Goal: Communication & Community: Answer question/provide support

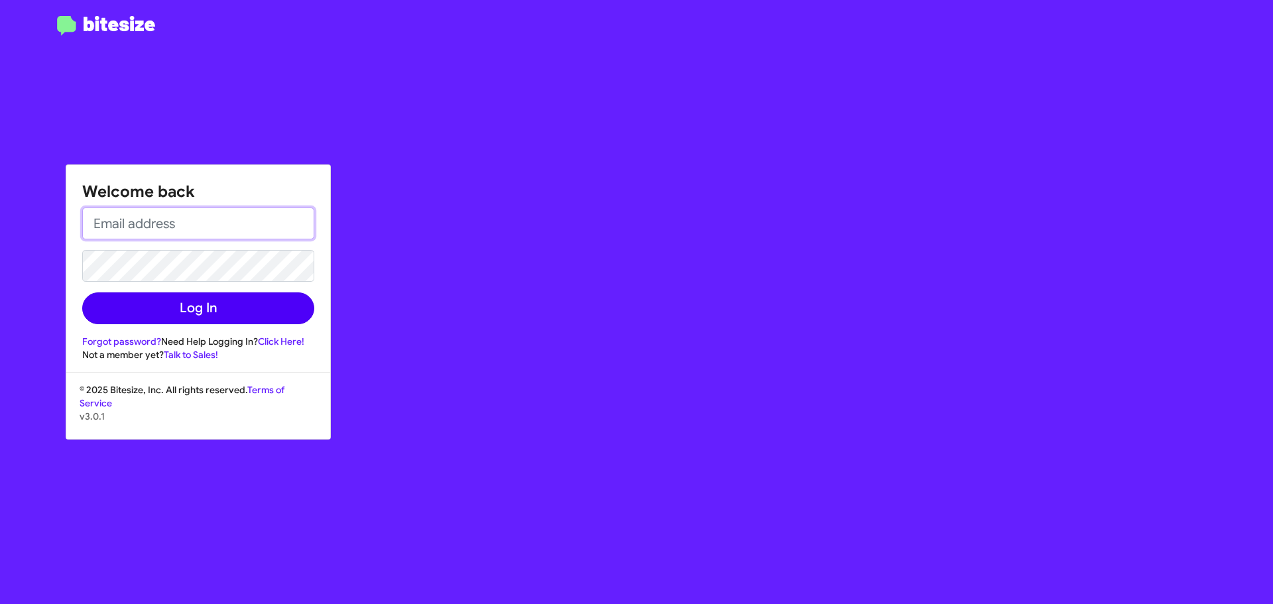
type input "[EMAIL_ADDRESS][DOMAIN_NAME]"
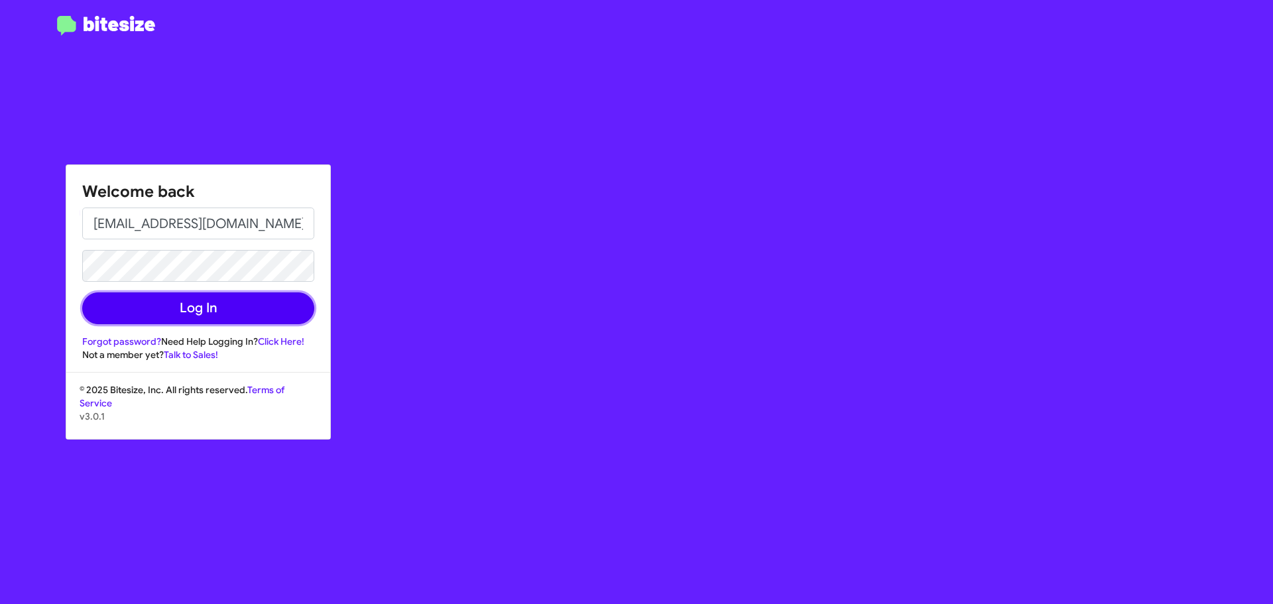
click at [198, 302] on button "Log In" at bounding box center [198, 308] width 232 height 32
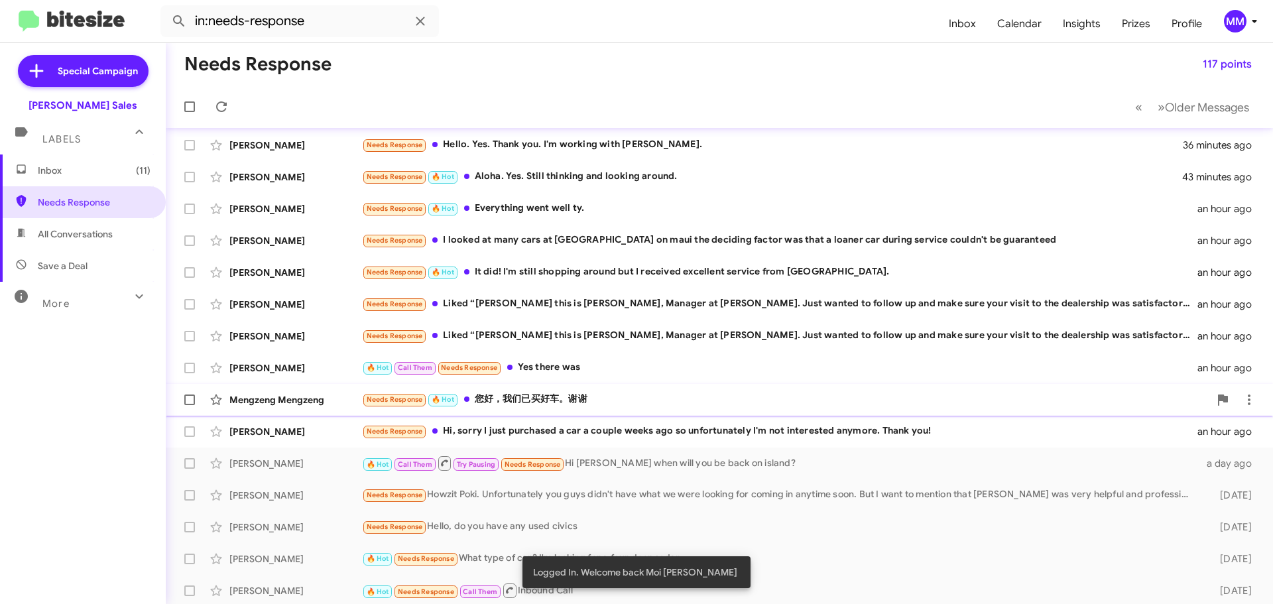
scroll to position [66, 0]
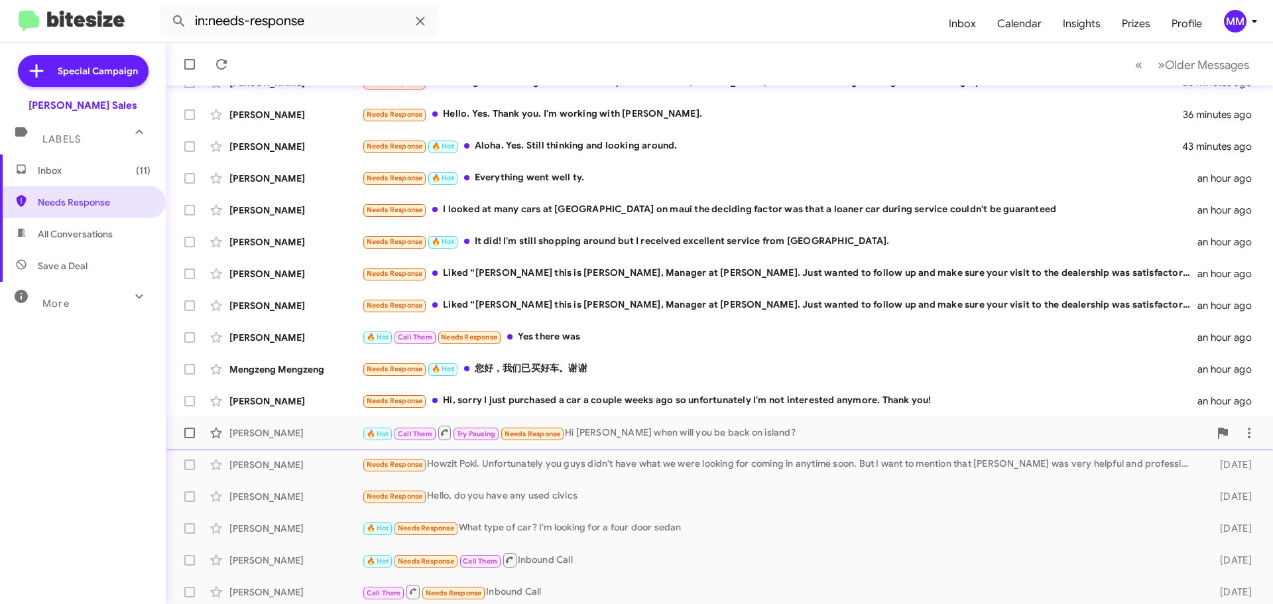
click at [625, 432] on div "🔥 Hot Call Them Try Pausing Needs Response Hi Poki when will you be back on isl…" at bounding box center [786, 432] width 848 height 17
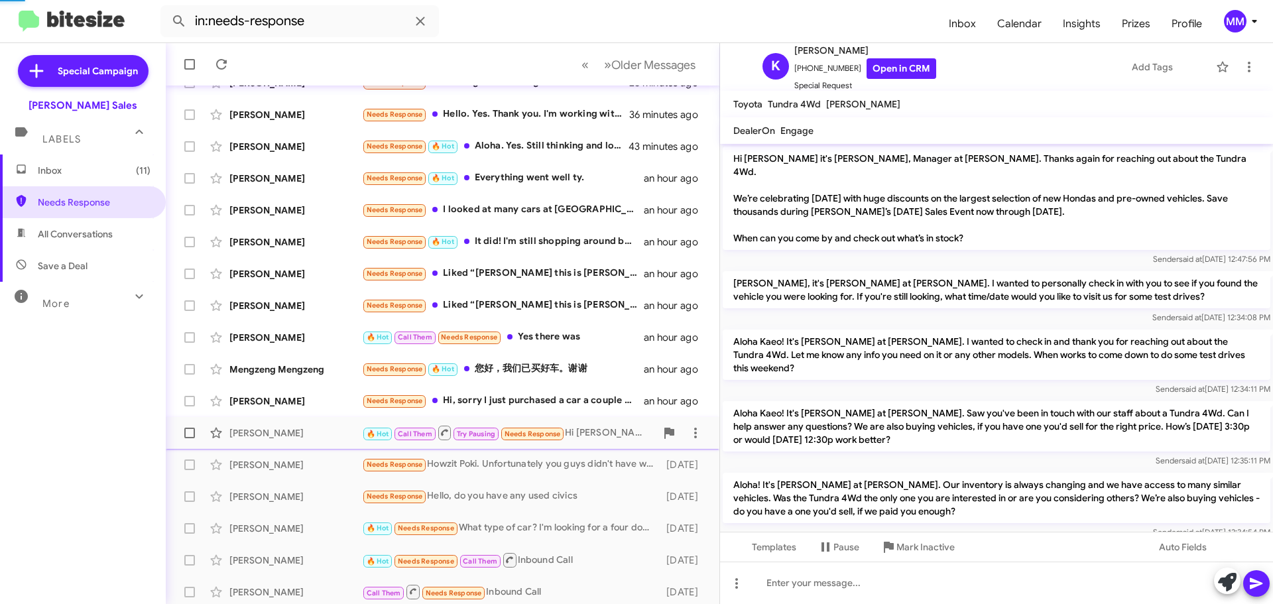
scroll to position [1090, 0]
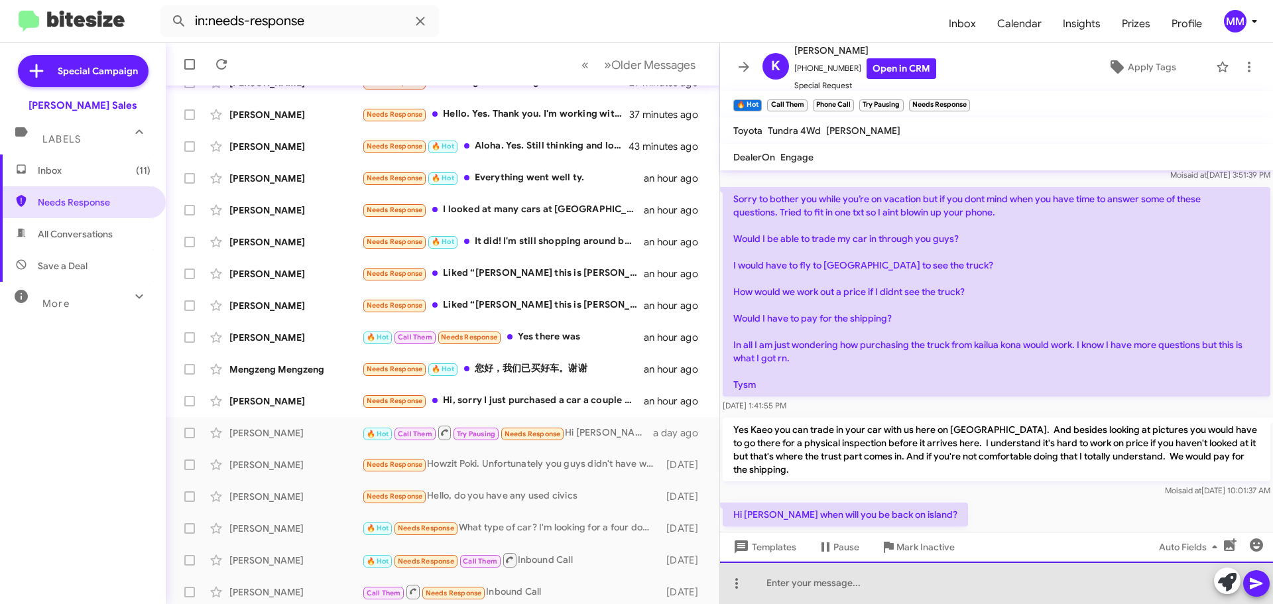
click at [799, 588] on div at bounding box center [996, 583] width 553 height 42
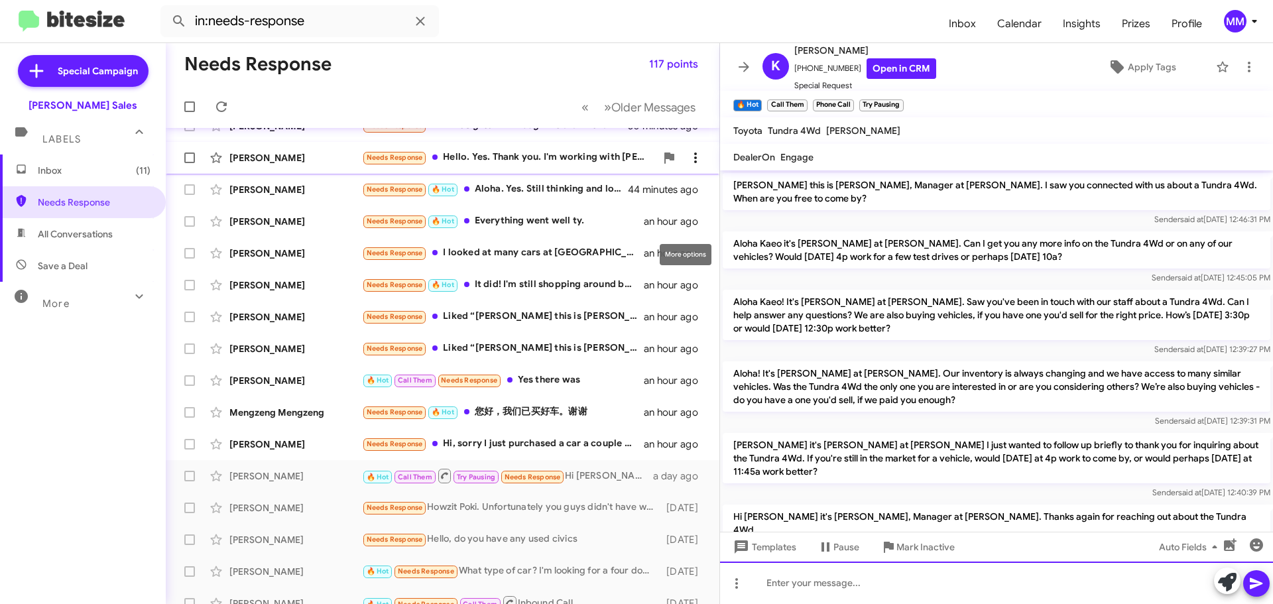
scroll to position [0, 0]
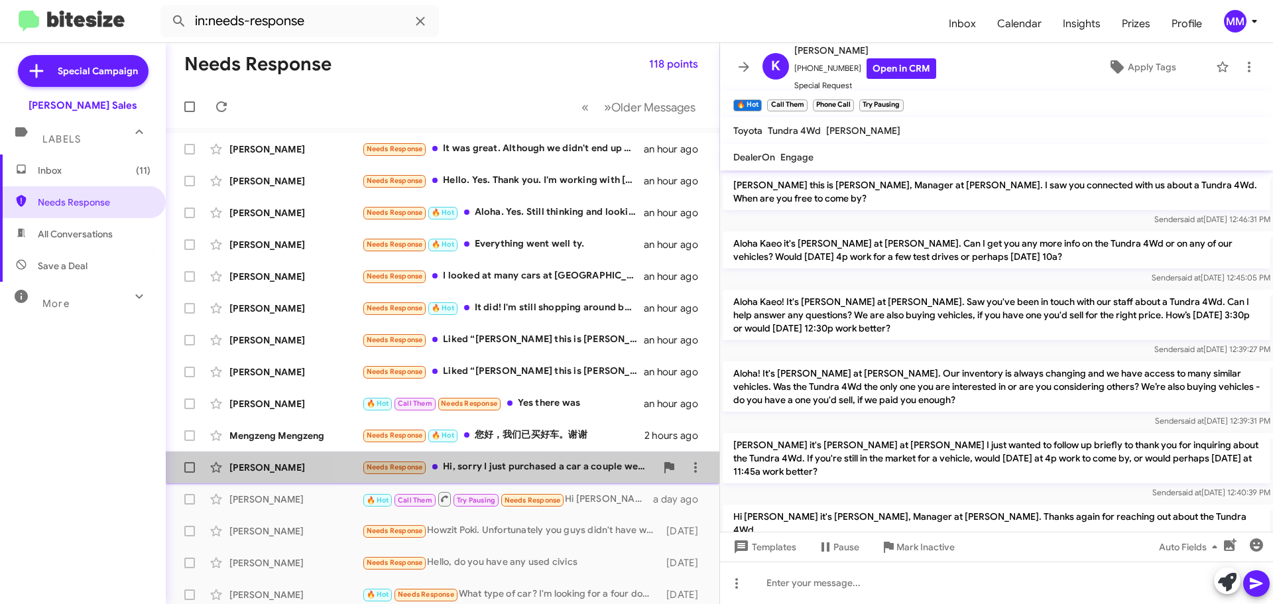
click at [570, 466] on div "Needs Response Hi, sorry I just purchased a car a couple weeks ago so unfortuna…" at bounding box center [509, 467] width 294 height 15
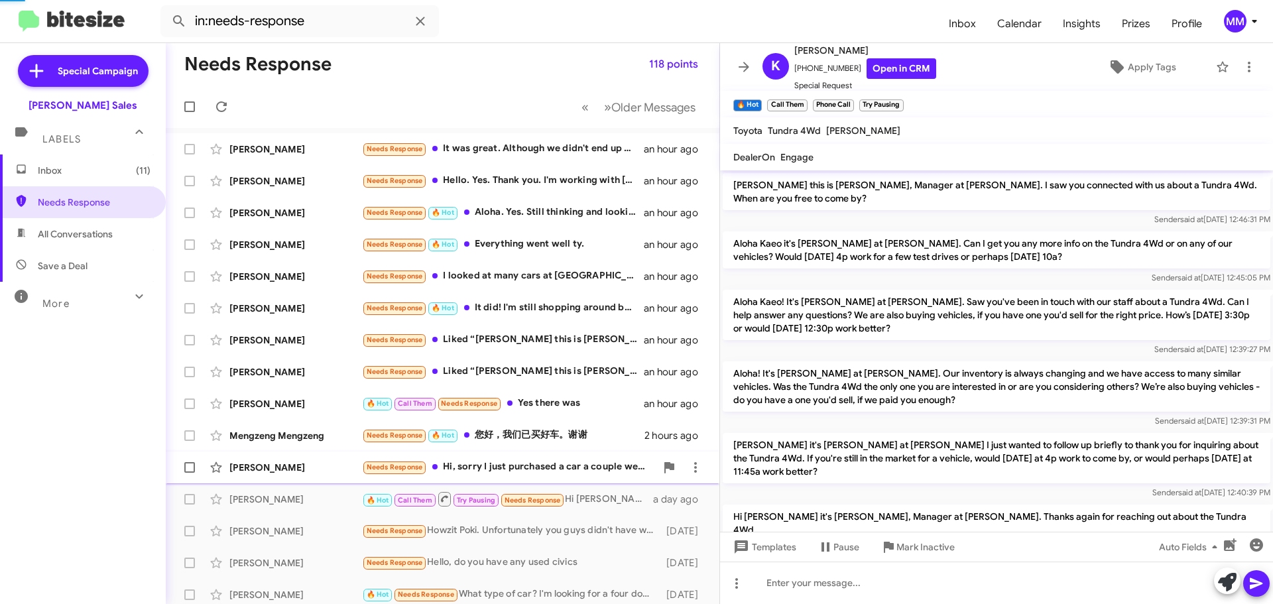
scroll to position [212, 0]
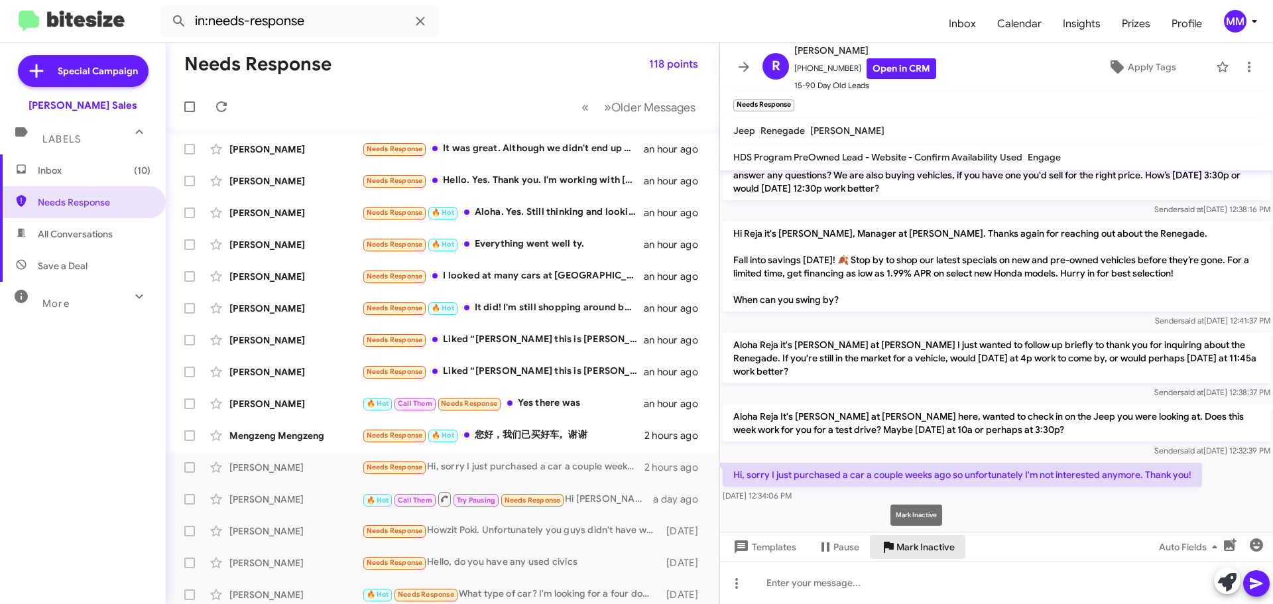
click at [907, 552] on span "Mark Inactive" at bounding box center [926, 547] width 58 height 24
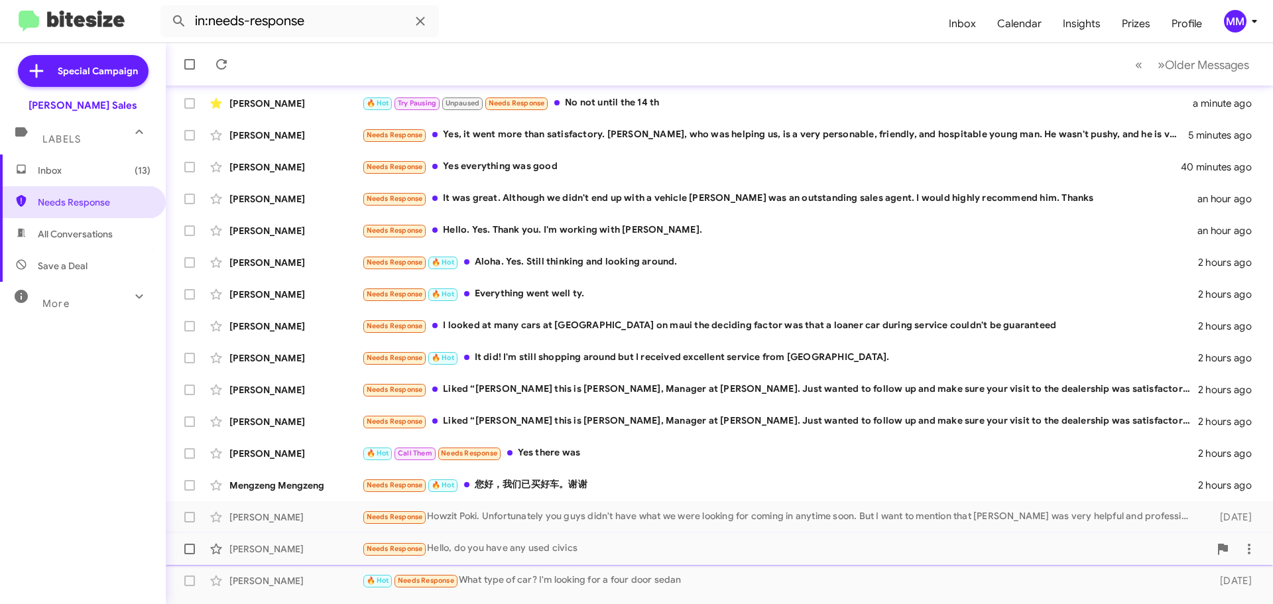
scroll to position [66, 0]
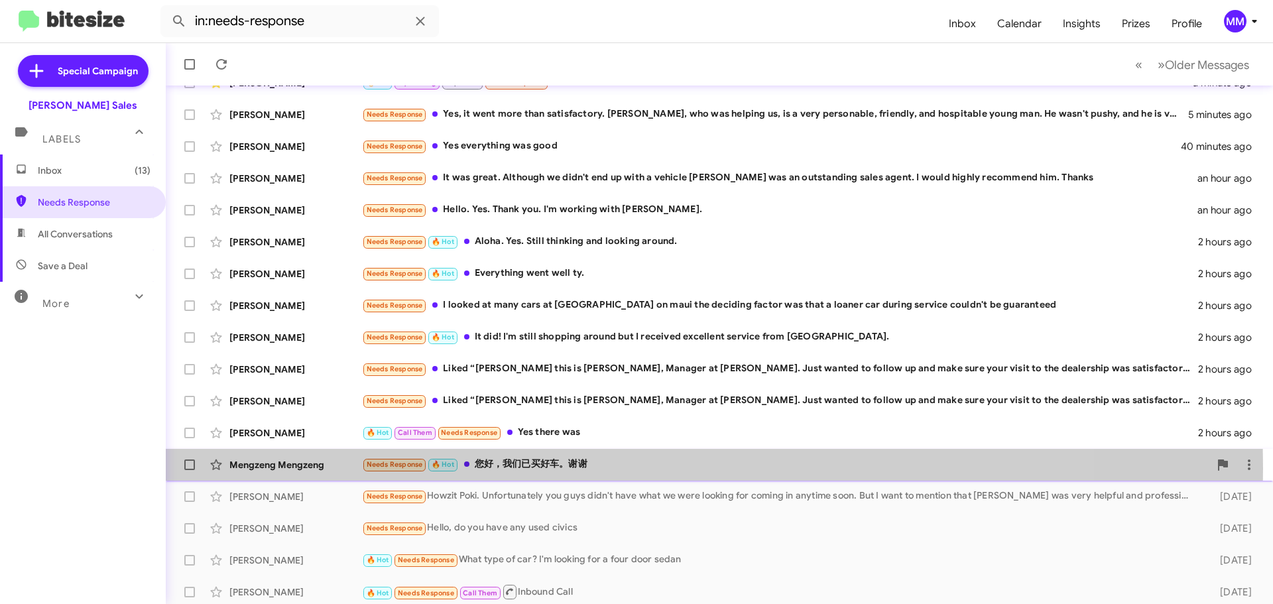
click at [336, 468] on div "Mengzeng Mengzeng" at bounding box center [295, 464] width 133 height 13
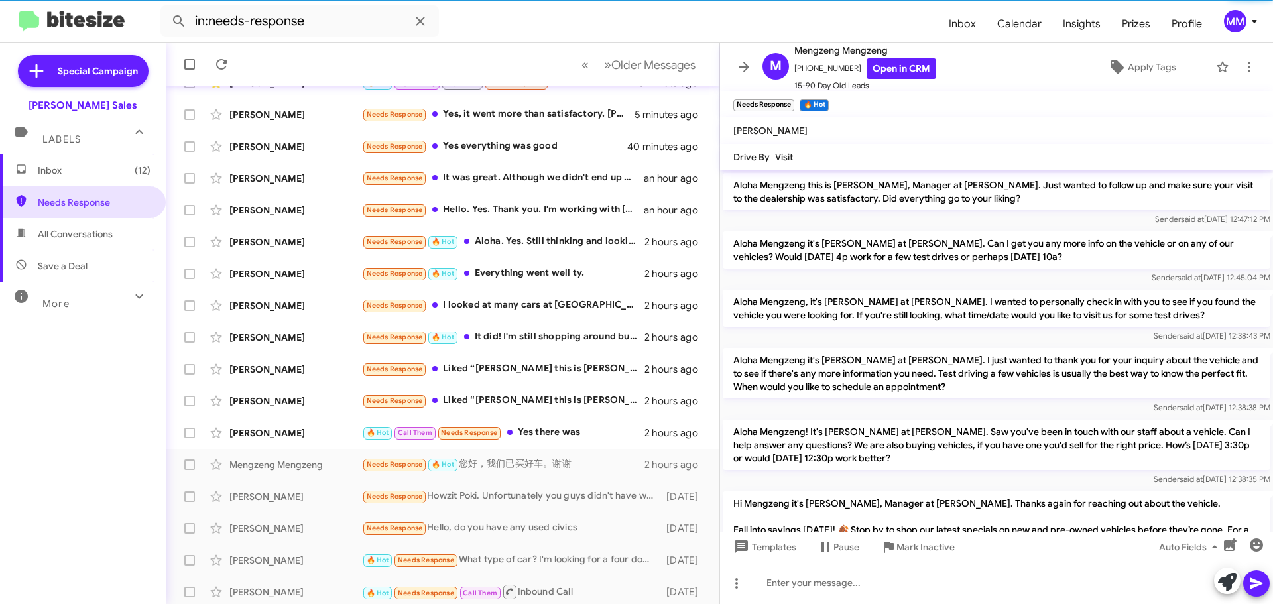
scroll to position [247, 0]
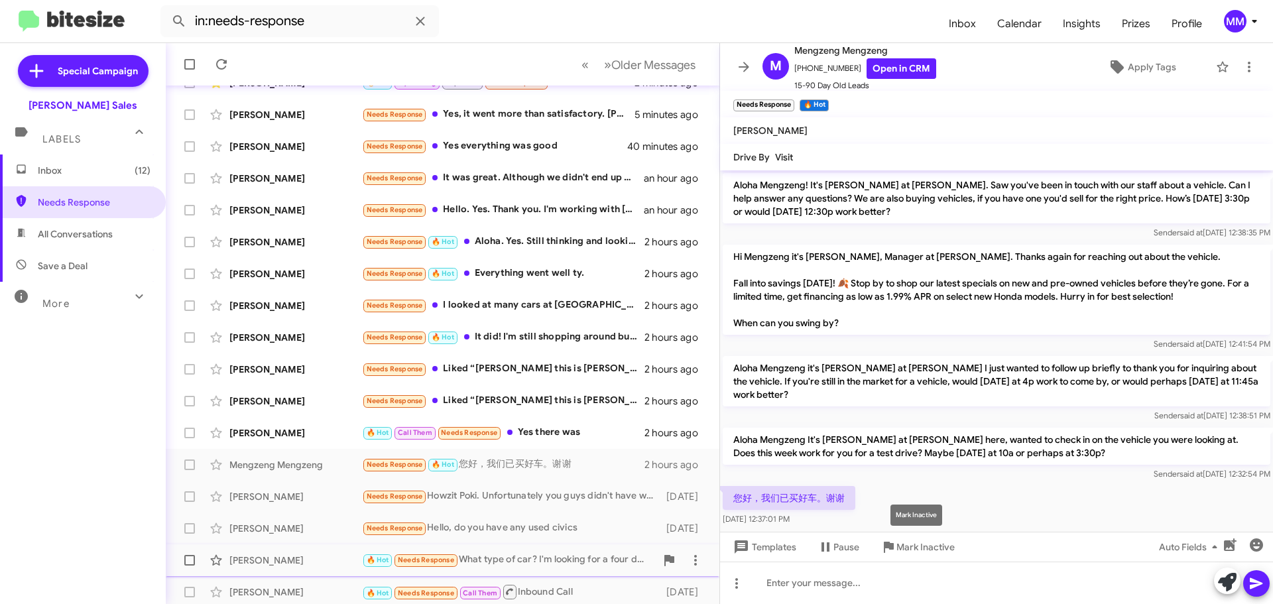
click at [902, 548] on span "Mark Inactive" at bounding box center [926, 547] width 58 height 24
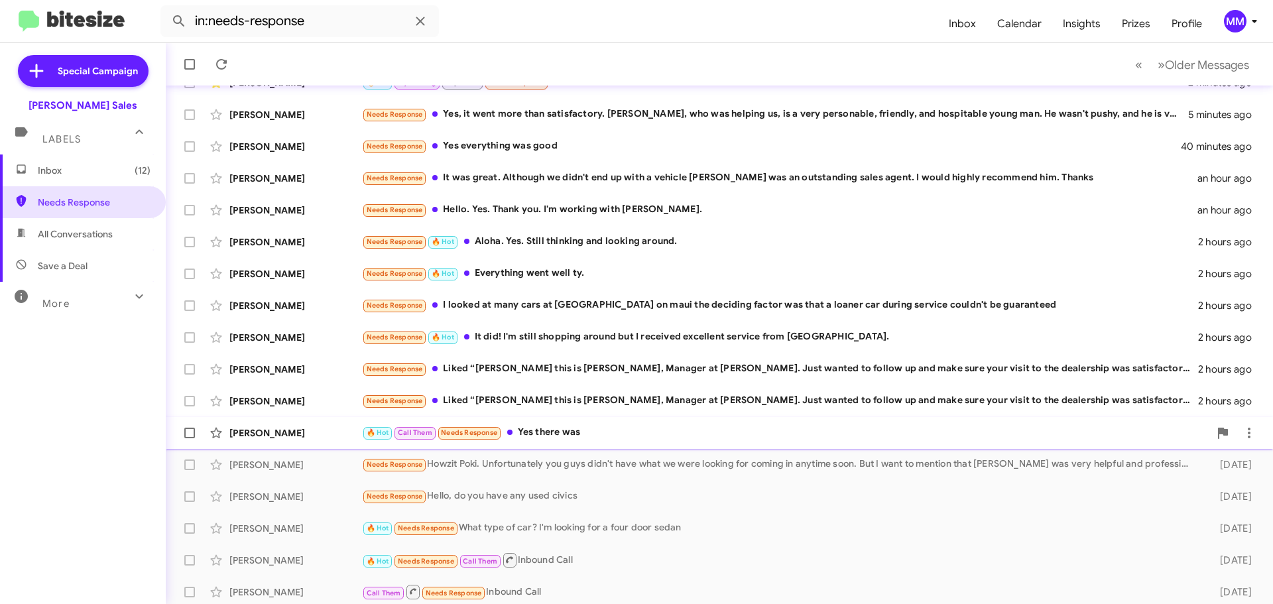
click at [533, 432] on div "🔥 Hot Call Them Needs Response Yes there was" at bounding box center [786, 432] width 848 height 15
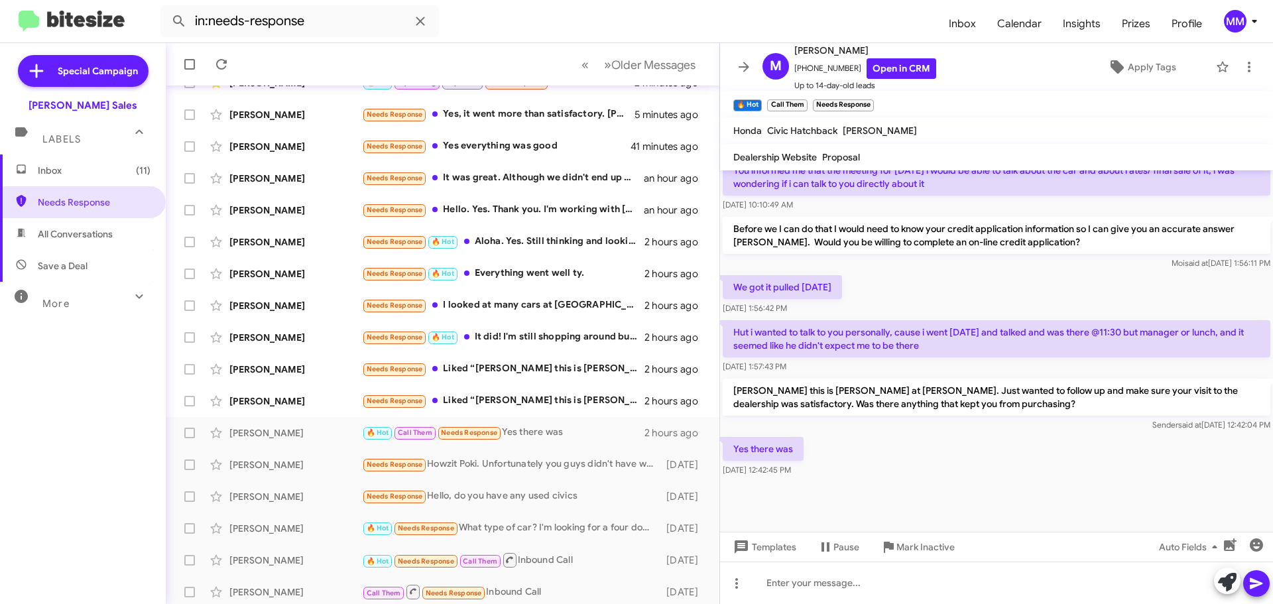
scroll to position [519, 0]
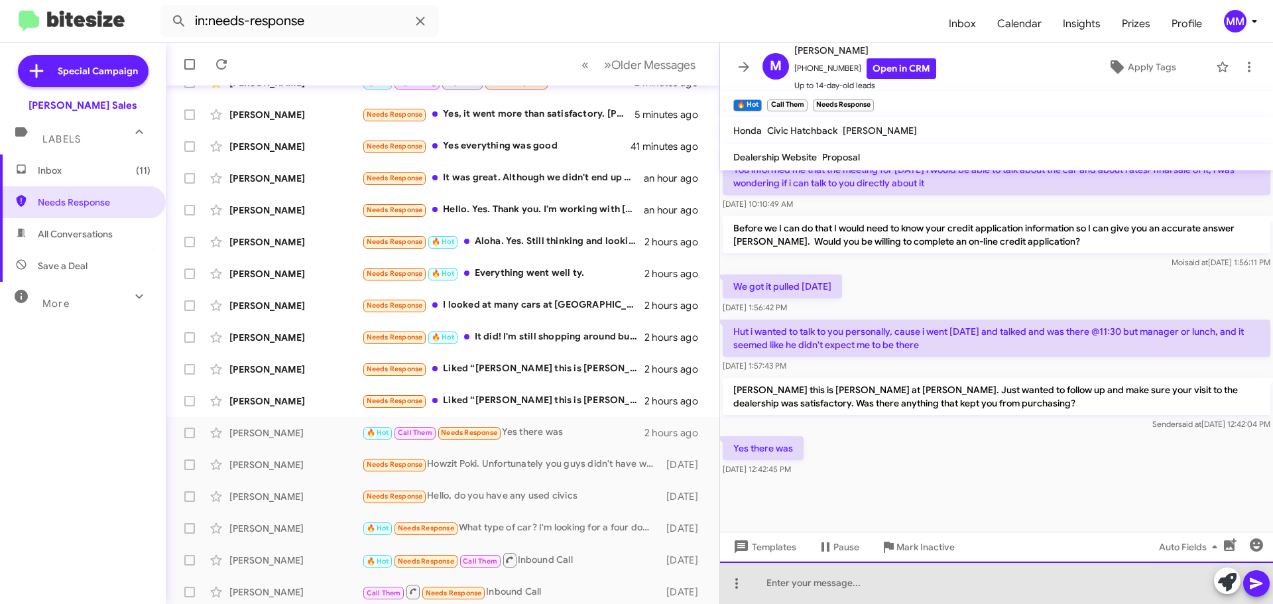
click at [793, 584] on div at bounding box center [996, 583] width 553 height 42
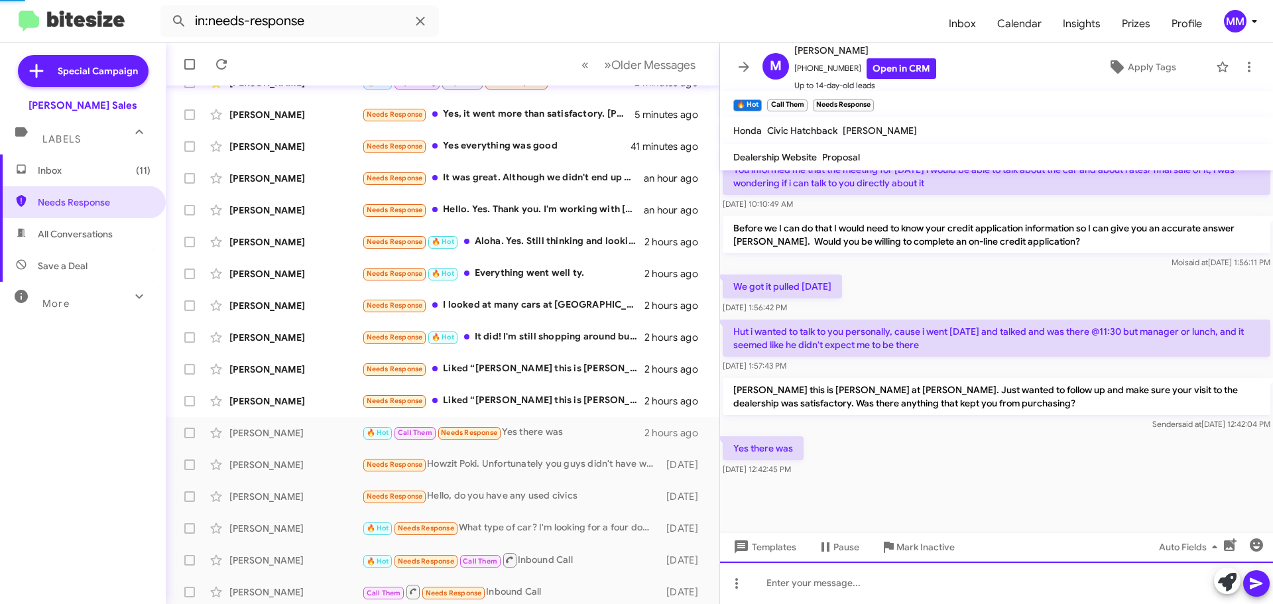
scroll to position [0, 0]
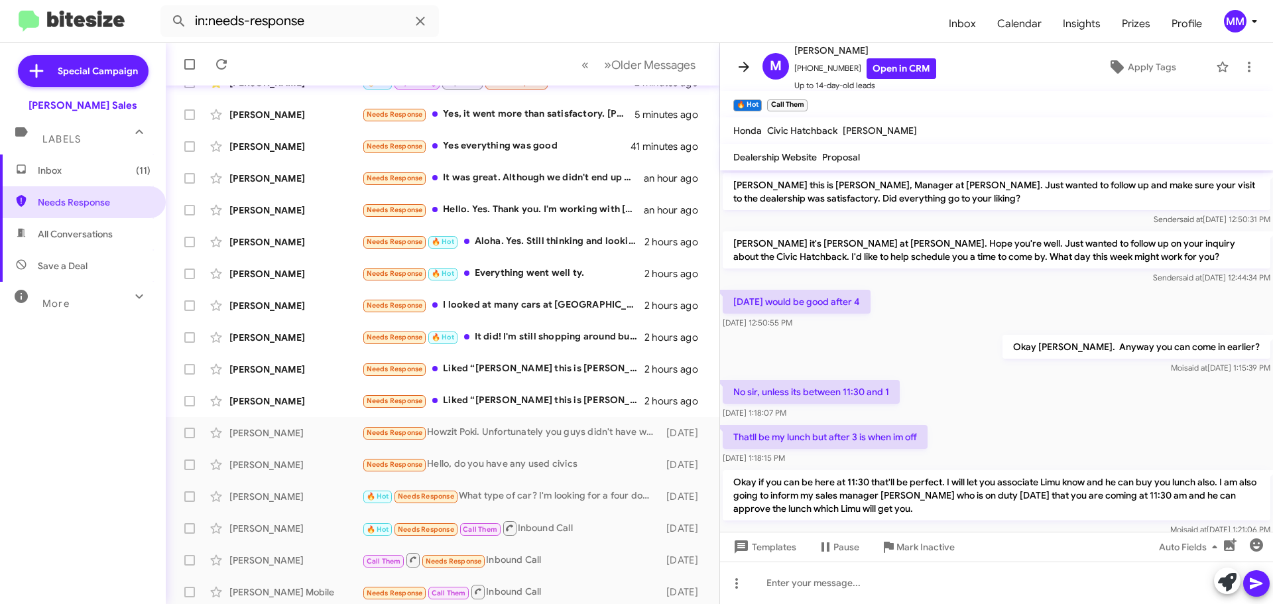
click at [751, 69] on icon at bounding box center [744, 67] width 16 height 16
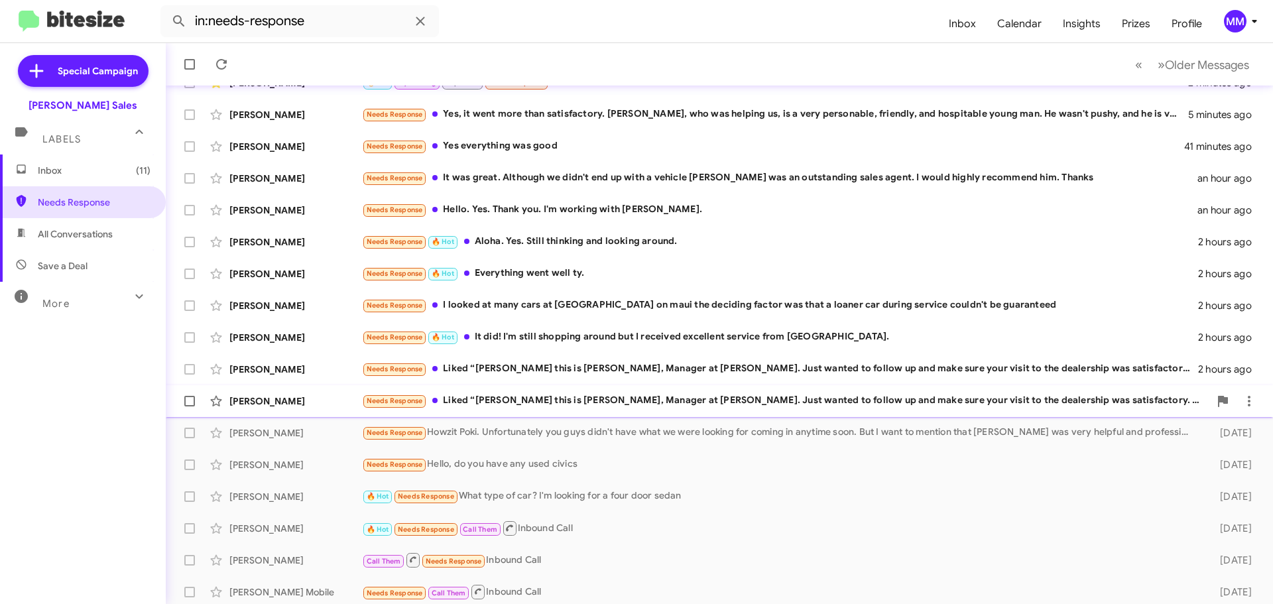
click at [544, 398] on div "Needs Response Liked “[PERSON_NAME] this is [PERSON_NAME], Manager at [PERSON_N…" at bounding box center [786, 400] width 848 height 15
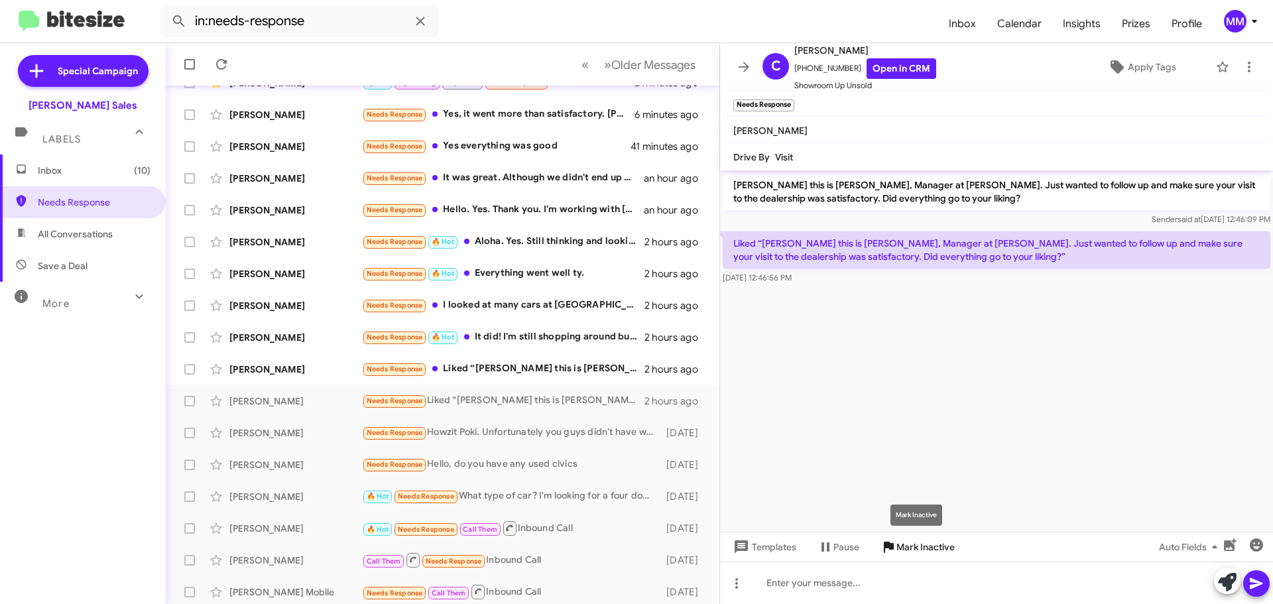
click at [909, 549] on span "Mark Inactive" at bounding box center [926, 547] width 58 height 24
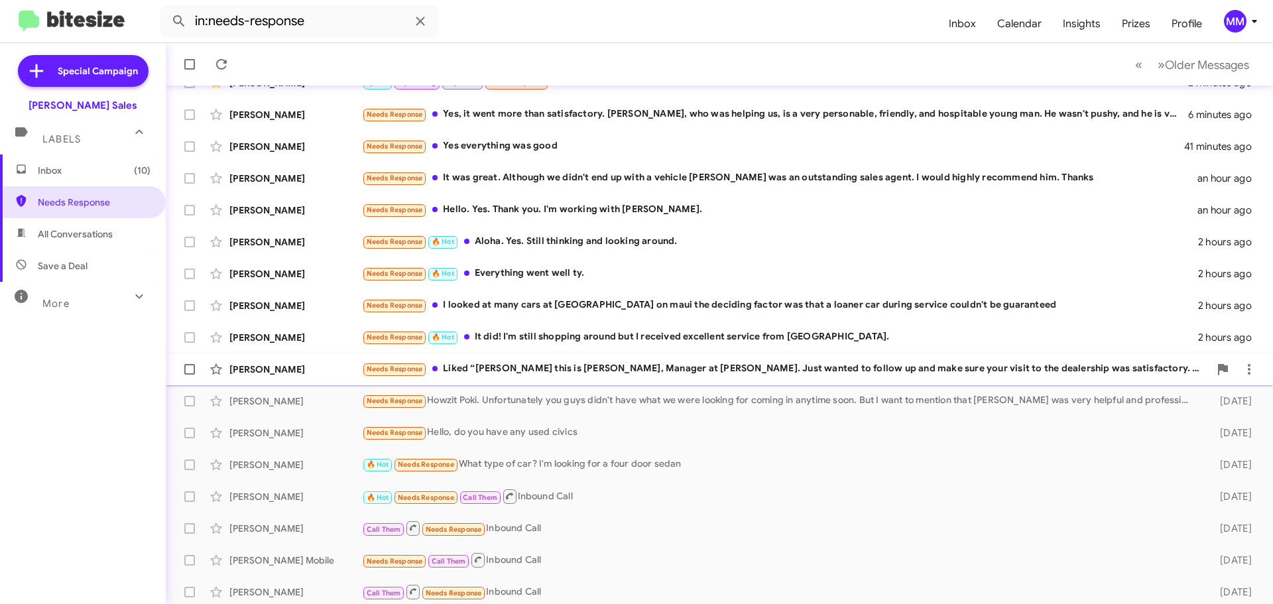
click at [507, 369] on div "Needs Response Liked “[PERSON_NAME] this is [PERSON_NAME], Manager at [PERSON_N…" at bounding box center [786, 368] width 848 height 15
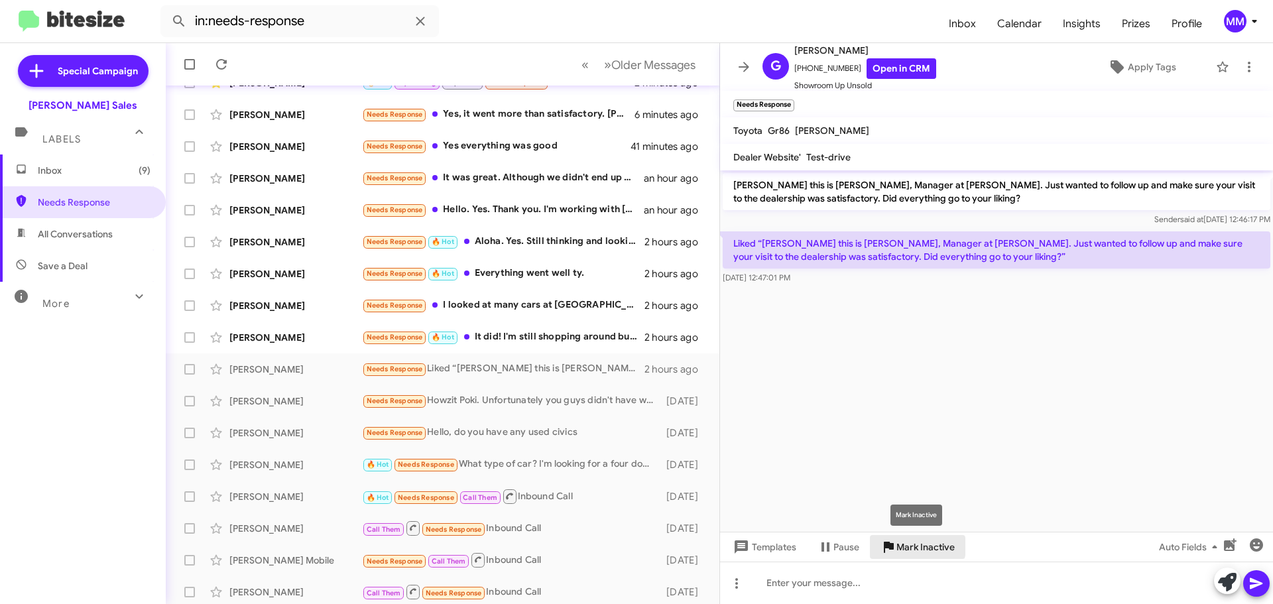
click at [902, 548] on span "Mark Inactive" at bounding box center [926, 547] width 58 height 24
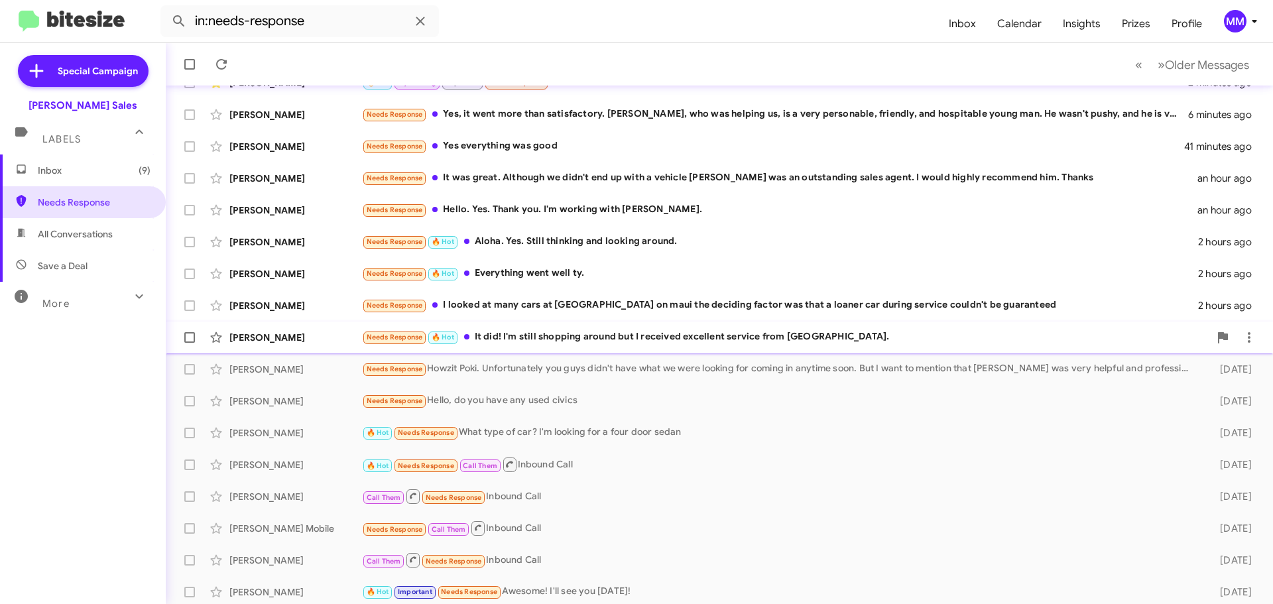
click at [564, 332] on div "Needs Response 🔥 Hot It did! I'm still shopping around but I received excellent…" at bounding box center [786, 337] width 848 height 15
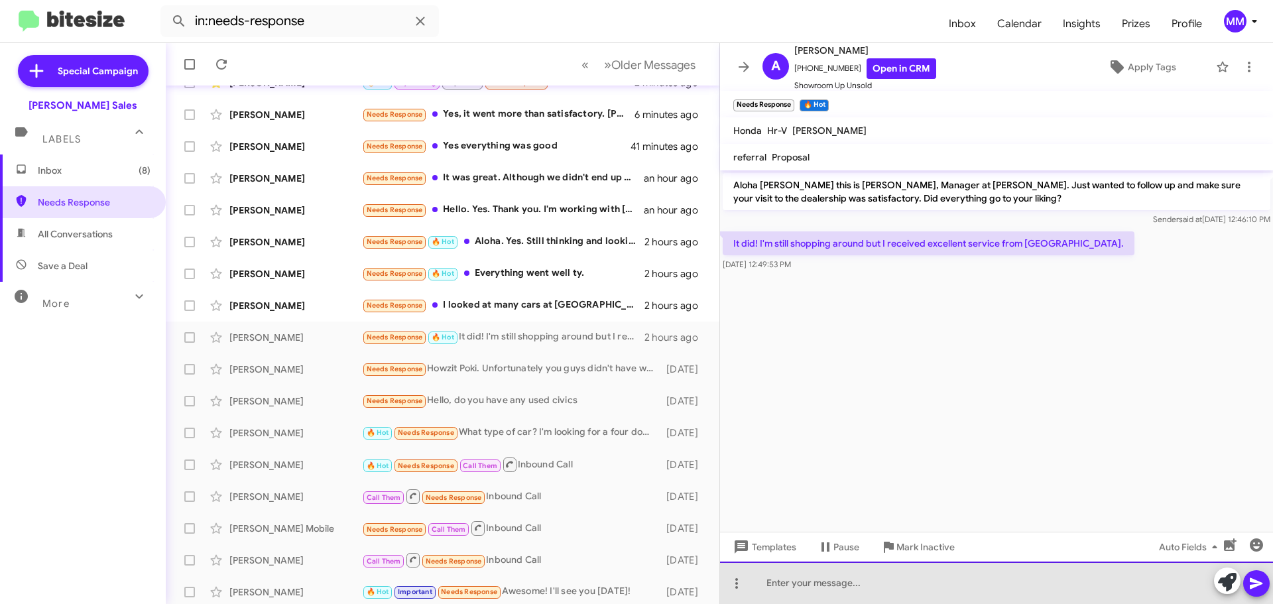
drag, startPoint x: 820, startPoint y: 582, endPoint x: 814, endPoint y: 559, distance: 24.1
click at [816, 568] on div at bounding box center [996, 583] width 553 height 42
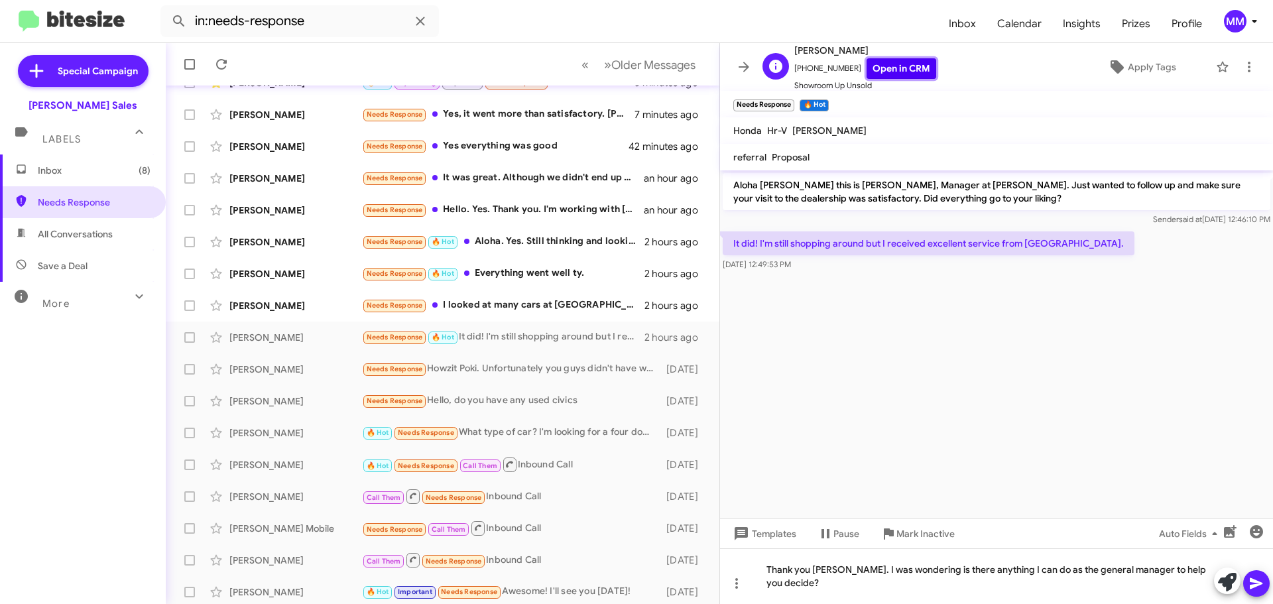
click at [897, 72] on link "Open in CRM" at bounding box center [902, 68] width 70 height 21
click at [1255, 583] on icon at bounding box center [1257, 584] width 16 height 16
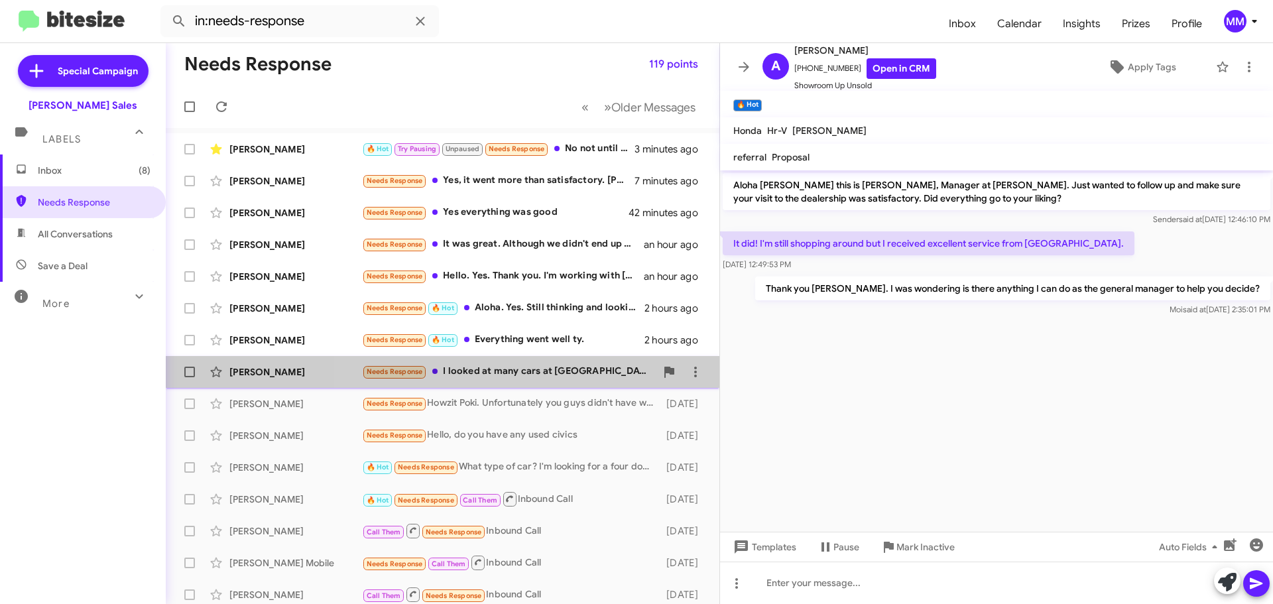
click at [525, 369] on div "Needs Response I looked at many cars at [GEOGRAPHIC_DATA] on maui the deciding …" at bounding box center [509, 371] width 294 height 15
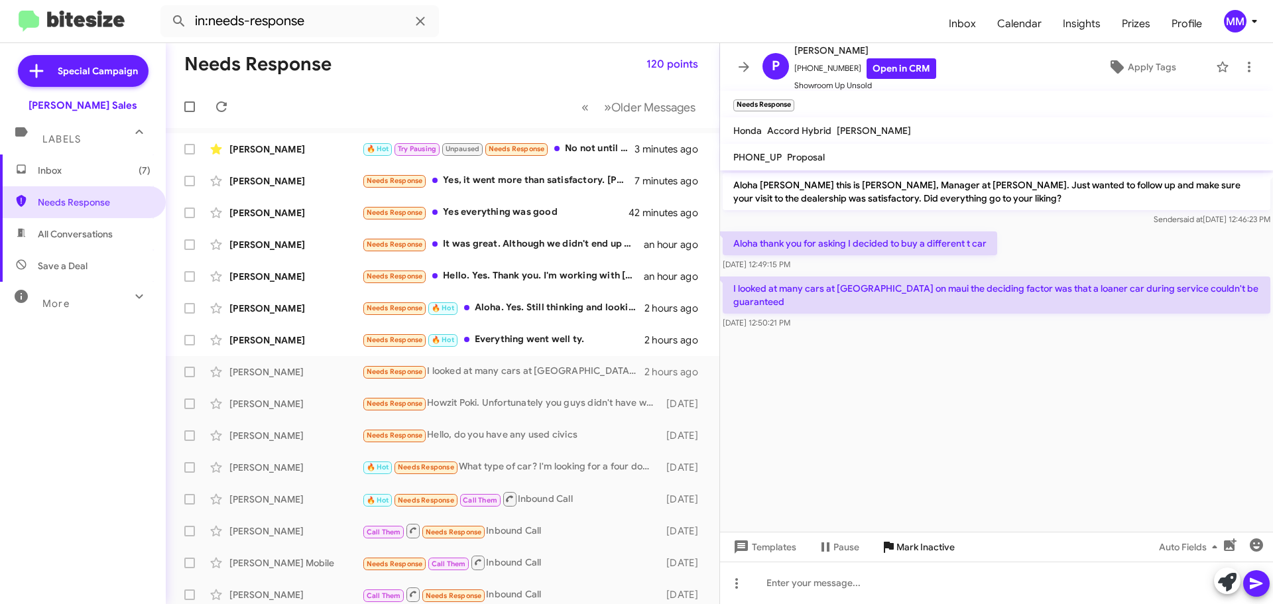
click at [897, 552] on span "Mark Inactive" at bounding box center [926, 547] width 58 height 24
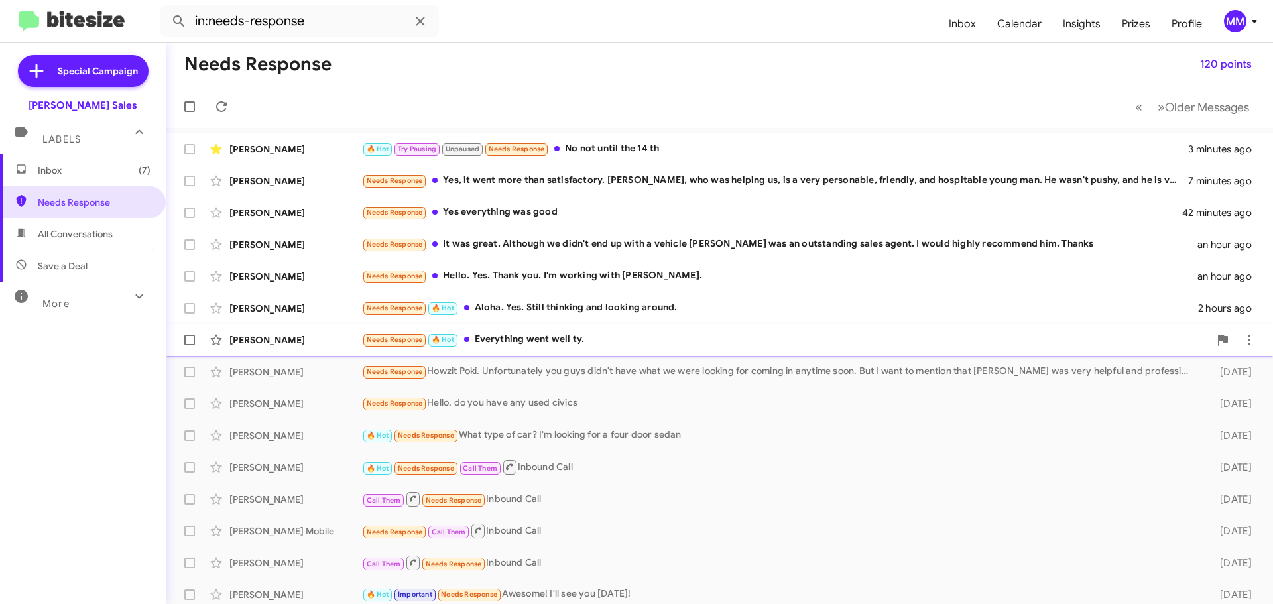
click at [572, 341] on div "Needs Response 🔥 Hot Everything went well ty." at bounding box center [786, 339] width 848 height 15
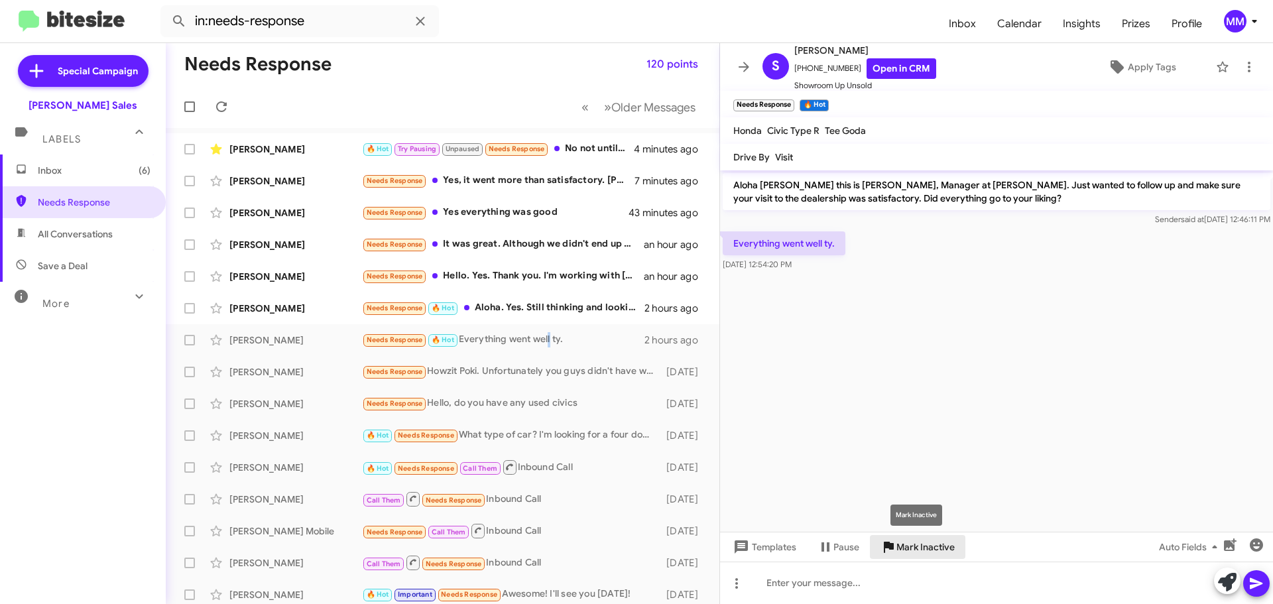
click at [917, 542] on span "Mark Inactive" at bounding box center [926, 547] width 58 height 24
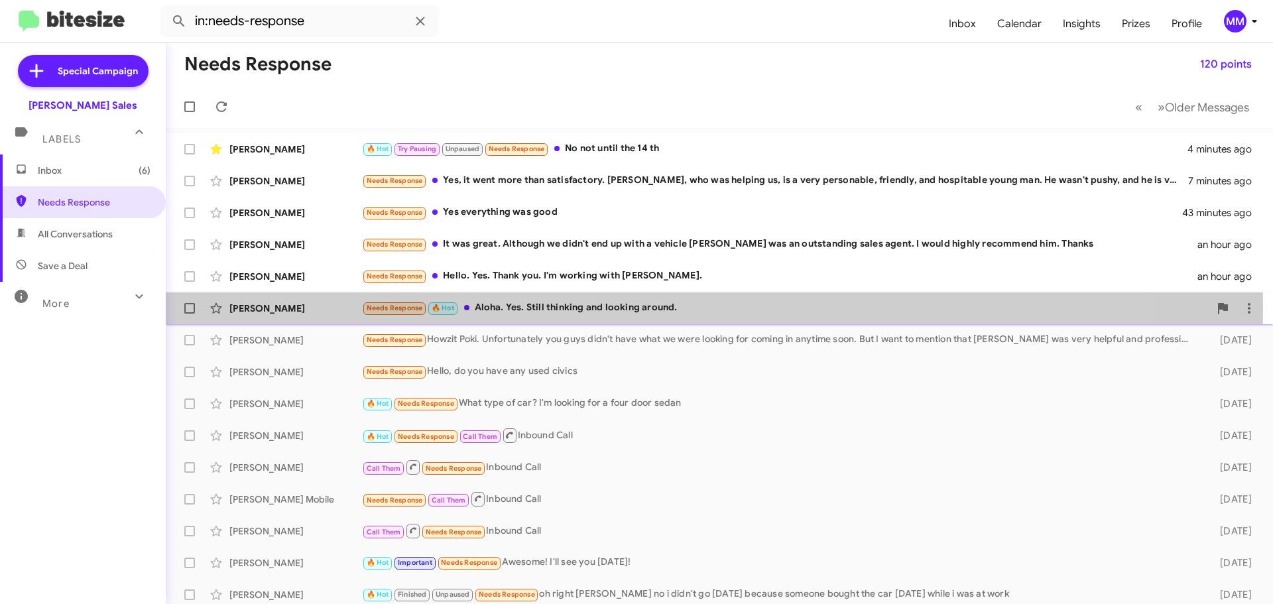
click at [535, 304] on div "Needs Response 🔥 Hot Aloha. Yes. Still thinking and looking around." at bounding box center [786, 307] width 848 height 15
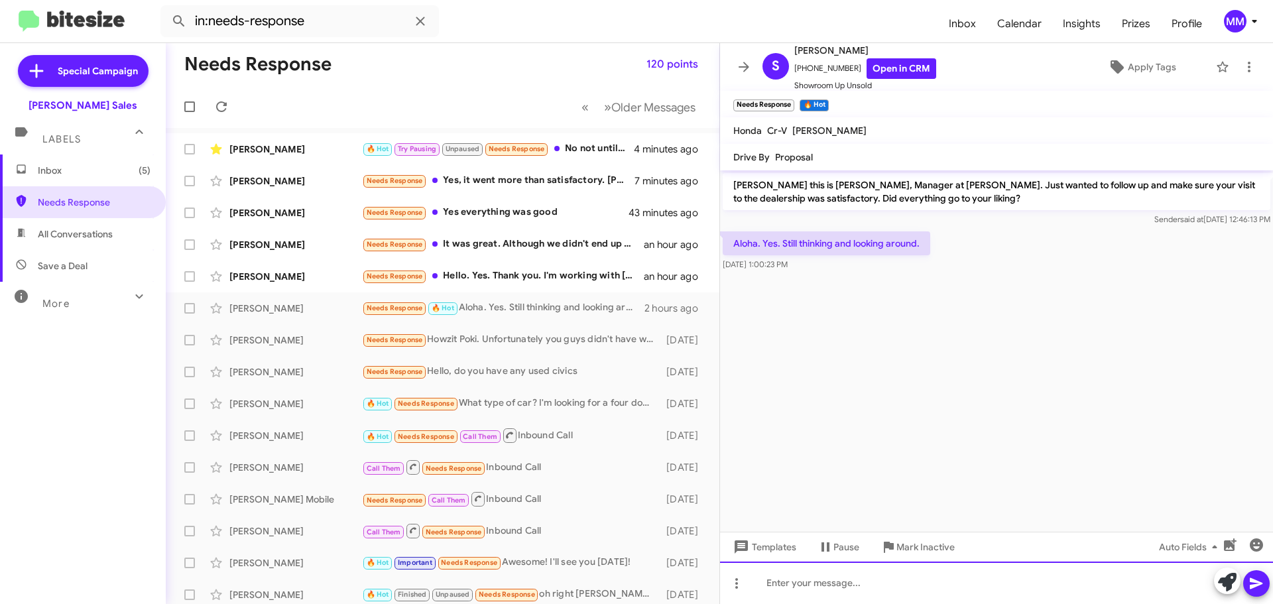
click at [804, 597] on div at bounding box center [996, 583] width 553 height 42
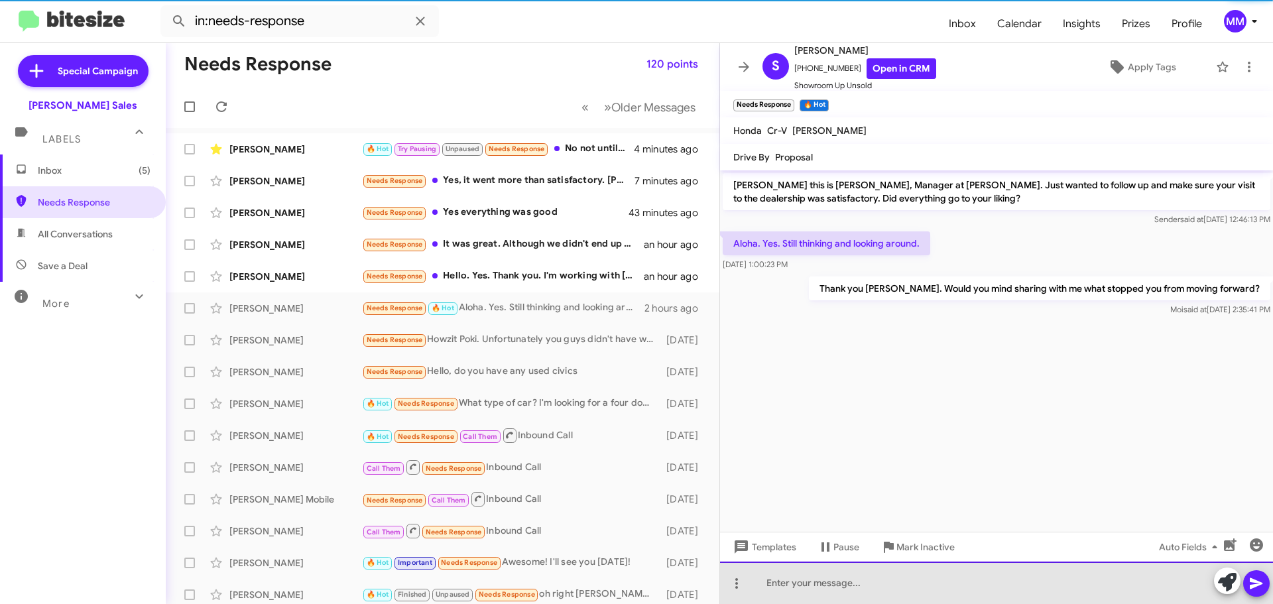
drag, startPoint x: 804, startPoint y: 597, endPoint x: 568, endPoint y: 635, distance: 239.9
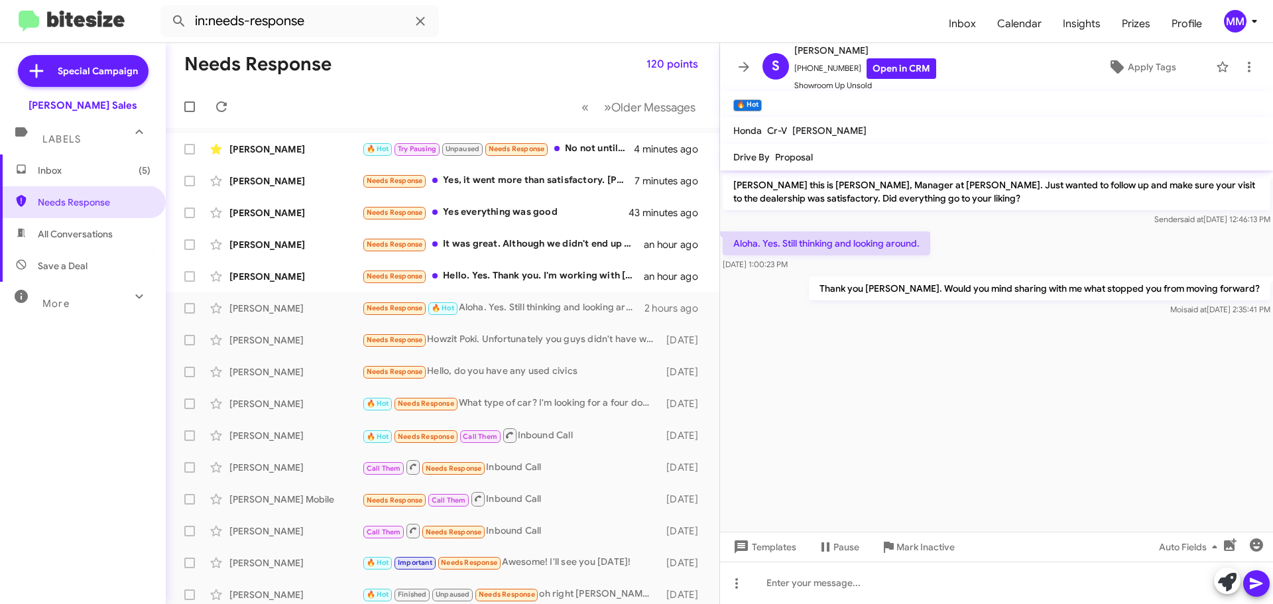
click at [748, 68] on icon at bounding box center [744, 67] width 16 height 16
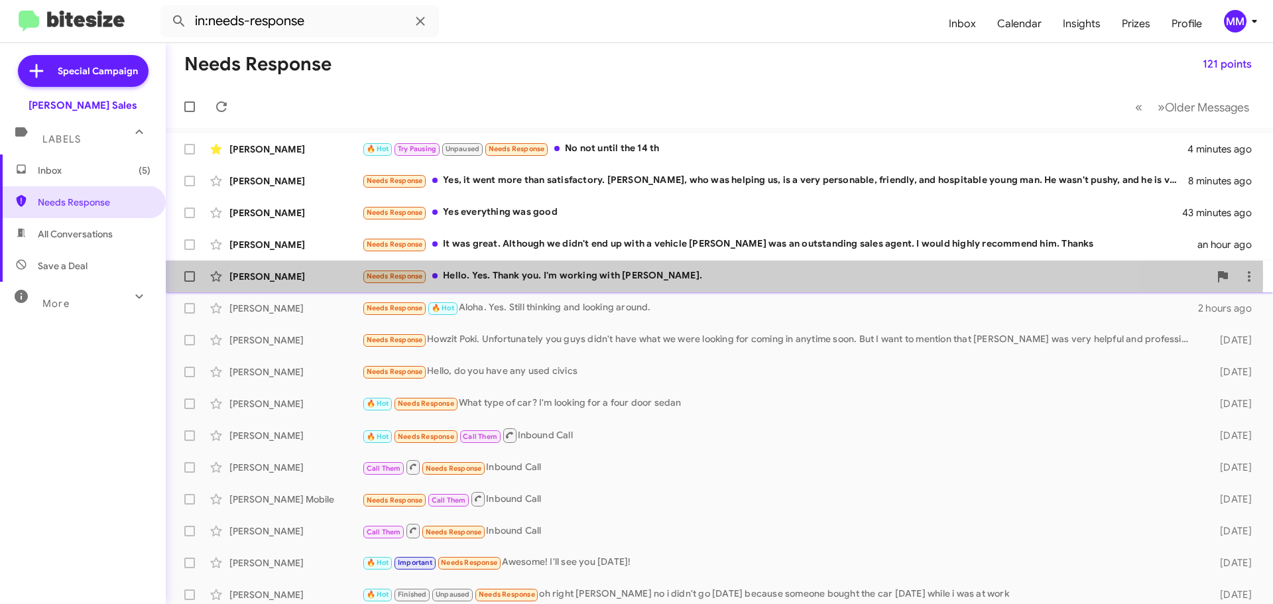
click at [611, 275] on div "Needs Response Hello. Yes. Thank you. I'm working with [PERSON_NAME]." at bounding box center [786, 276] width 848 height 15
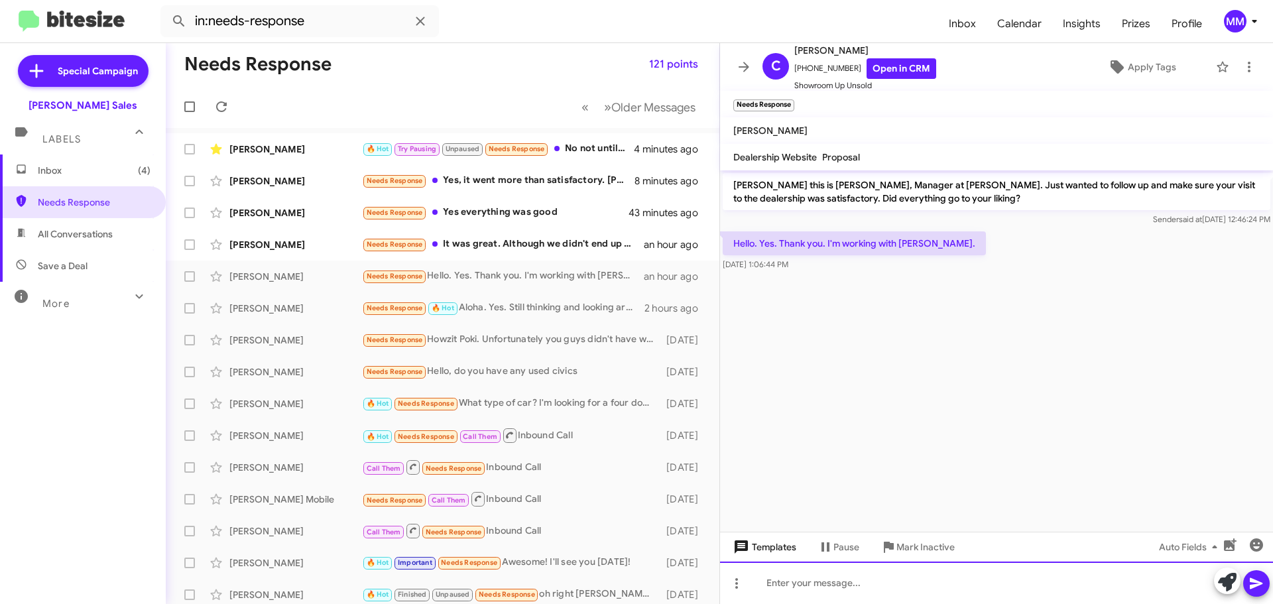
drag, startPoint x: 810, startPoint y: 584, endPoint x: 805, endPoint y: 557, distance: 27.6
click at [806, 572] on div at bounding box center [996, 583] width 553 height 42
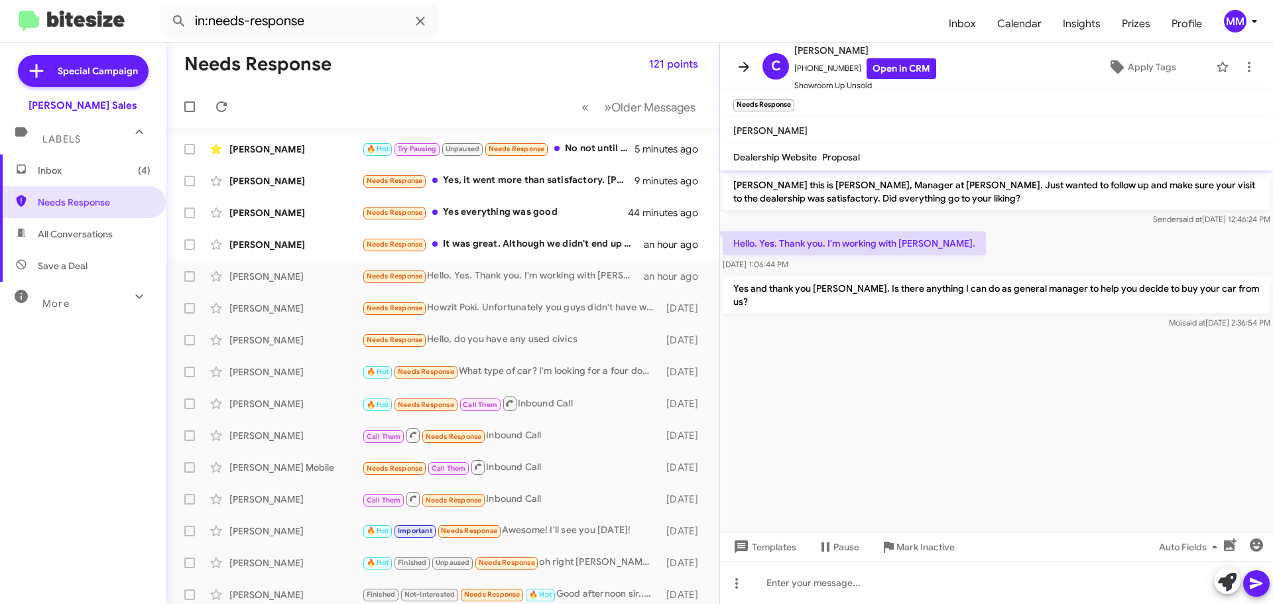
click at [746, 72] on icon at bounding box center [744, 67] width 16 height 16
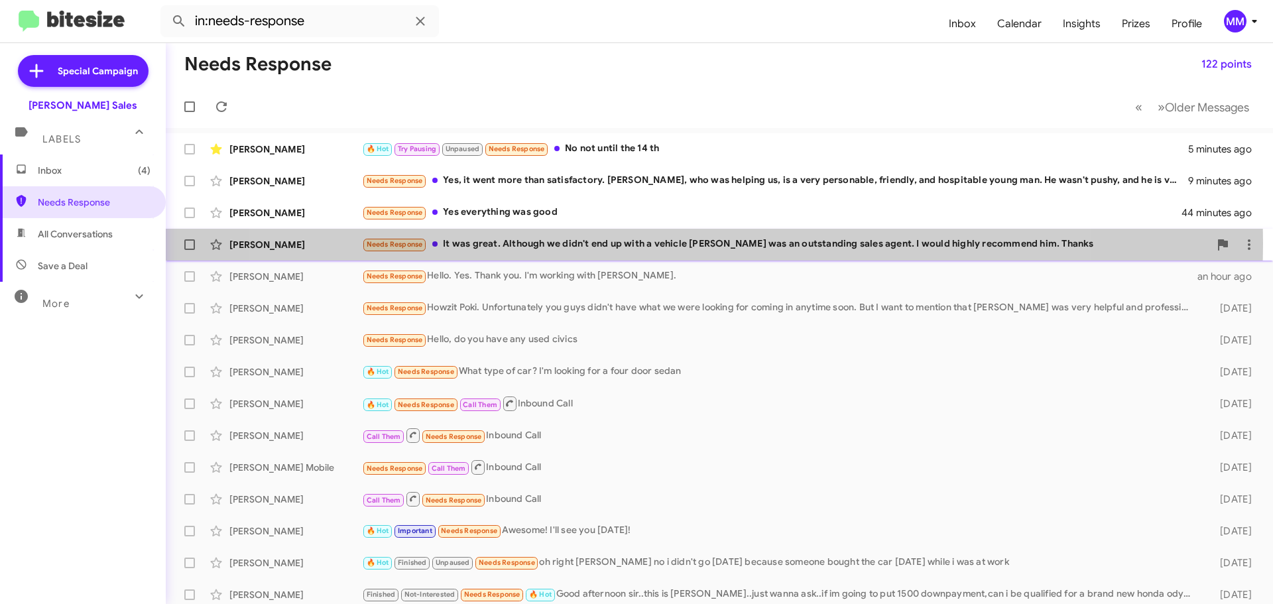
click at [672, 243] on div "Needs Response It was great. Although we didn't end up with a vehicle [PERSON_N…" at bounding box center [786, 244] width 848 height 15
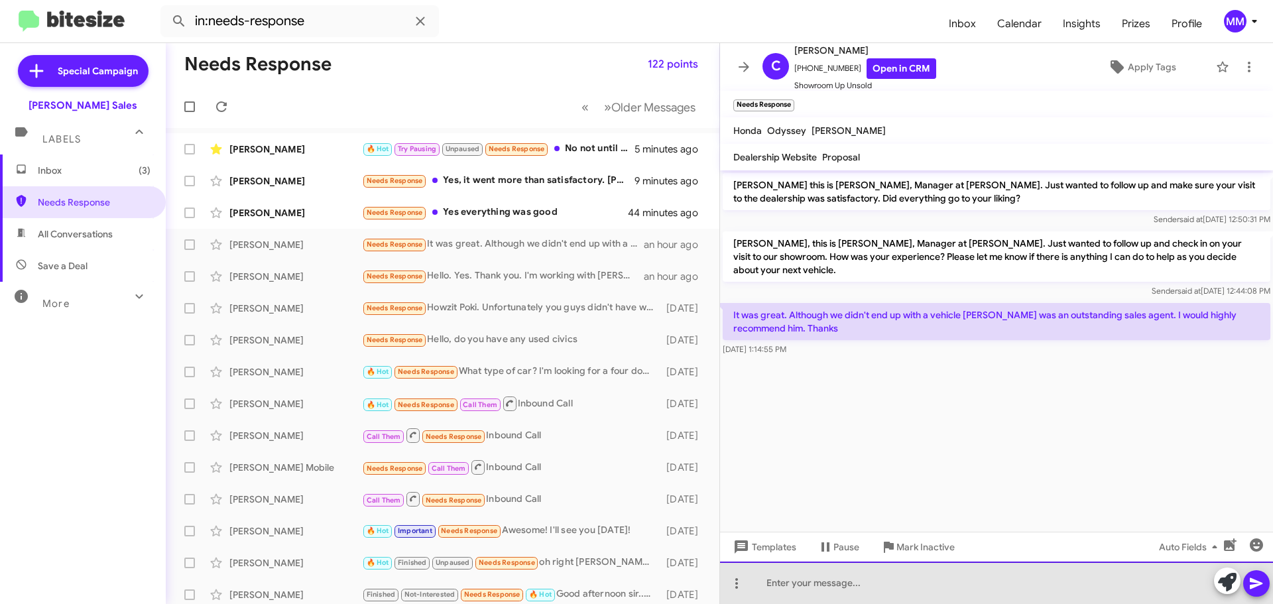
click at [773, 582] on div at bounding box center [996, 583] width 553 height 42
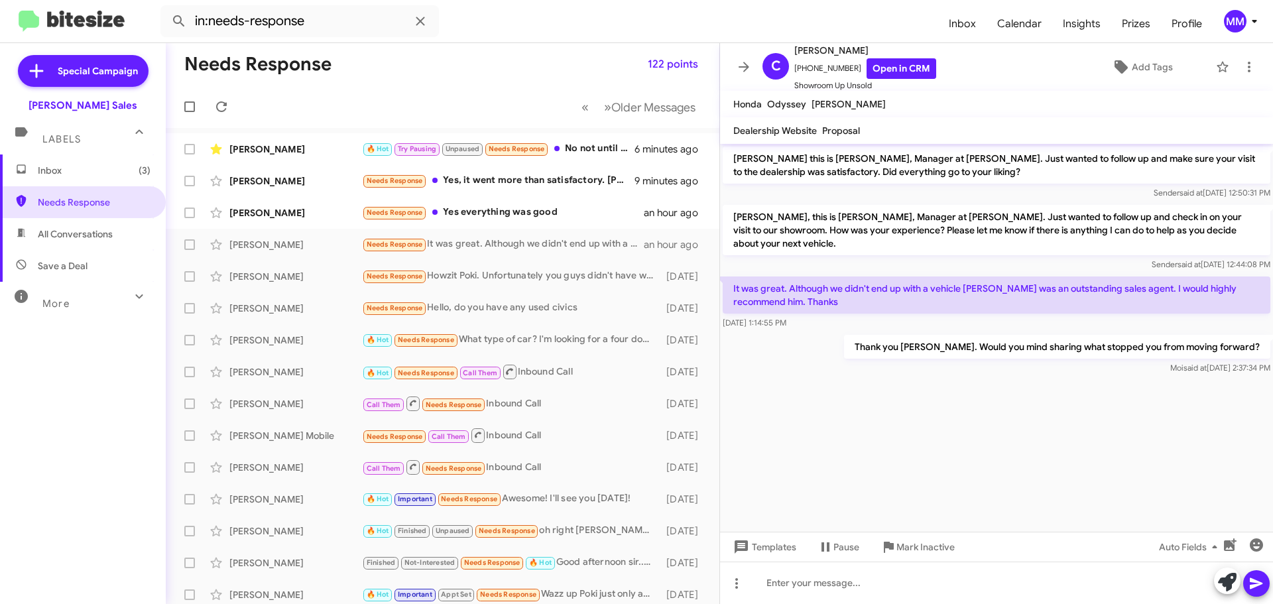
drag, startPoint x: 742, startPoint y: 72, endPoint x: 744, endPoint y: 64, distance: 8.2
click at [744, 68] on icon at bounding box center [744, 67] width 16 height 16
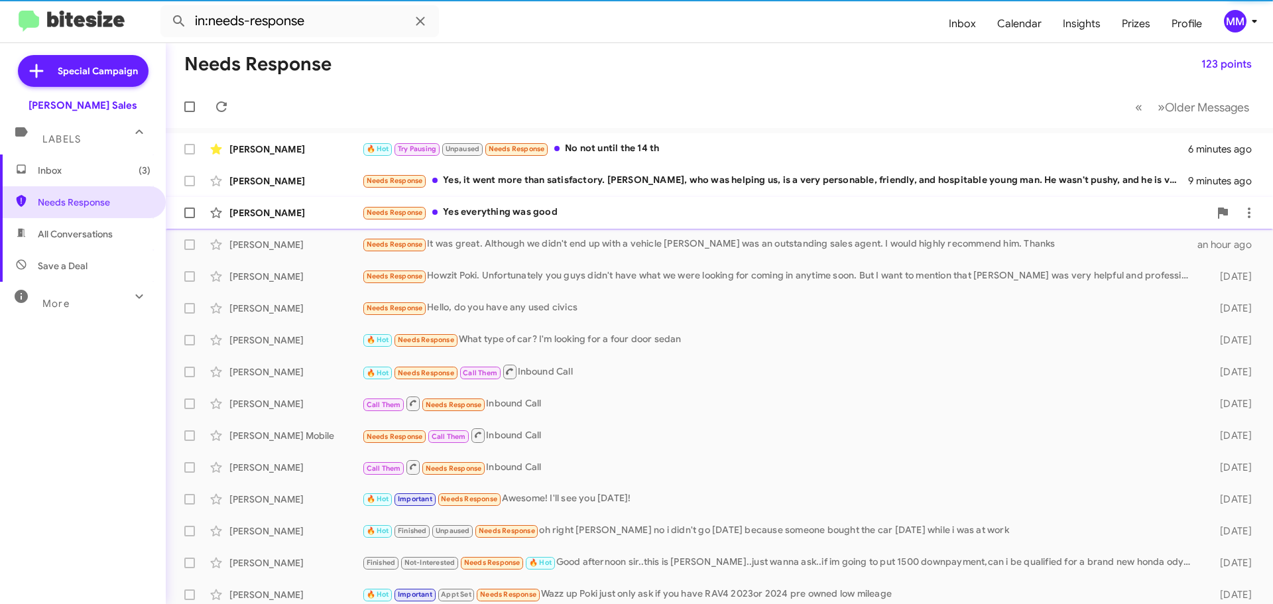
click at [535, 214] on div "Needs Response Yes everything was good" at bounding box center [786, 212] width 848 height 15
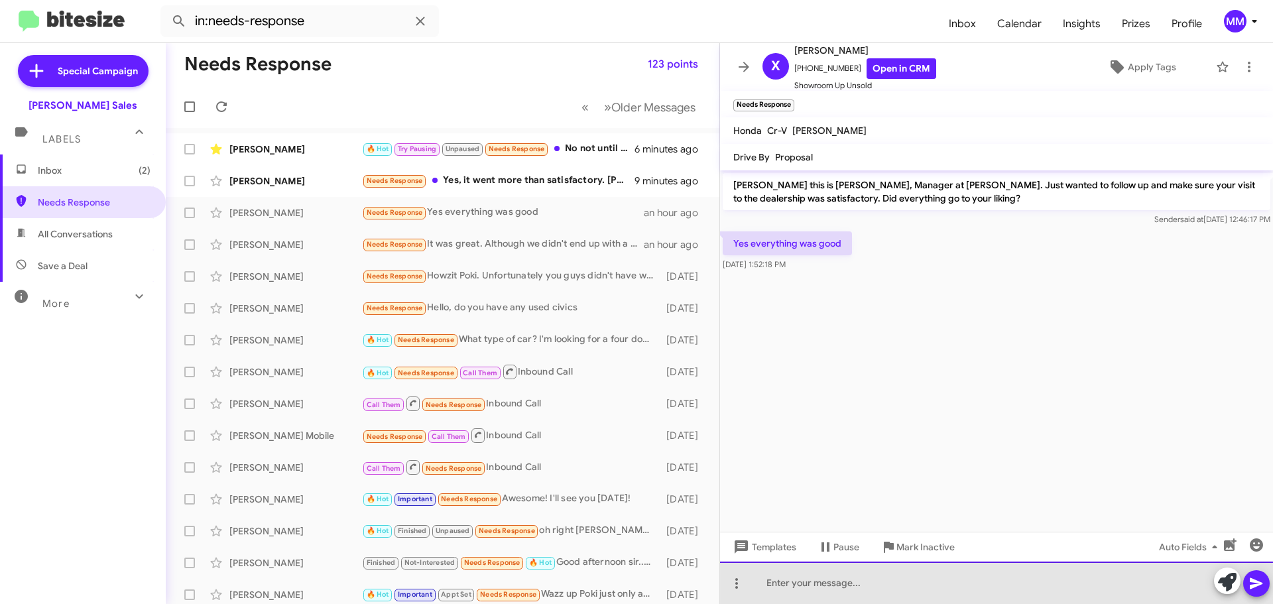
drag, startPoint x: 832, startPoint y: 590, endPoint x: 830, endPoint y: 568, distance: 21.9
click at [828, 577] on div at bounding box center [996, 583] width 553 height 42
drag, startPoint x: 1165, startPoint y: 582, endPoint x: 724, endPoint y: 563, distance: 440.8
click at [724, 563] on div "Thank you [PERSON_NAME]. Would you mind sharing with me what stopped you from m…" at bounding box center [996, 583] width 553 height 42
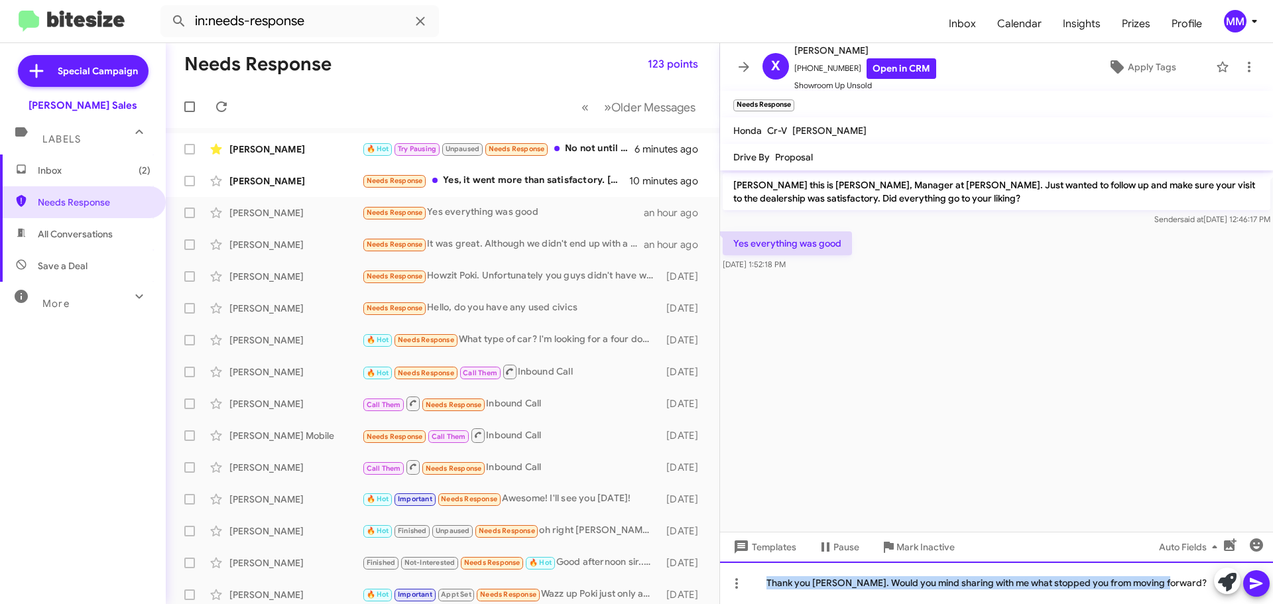
copy div "Thank you [PERSON_NAME]. Would you mind sharing with me what stopped you from m…"
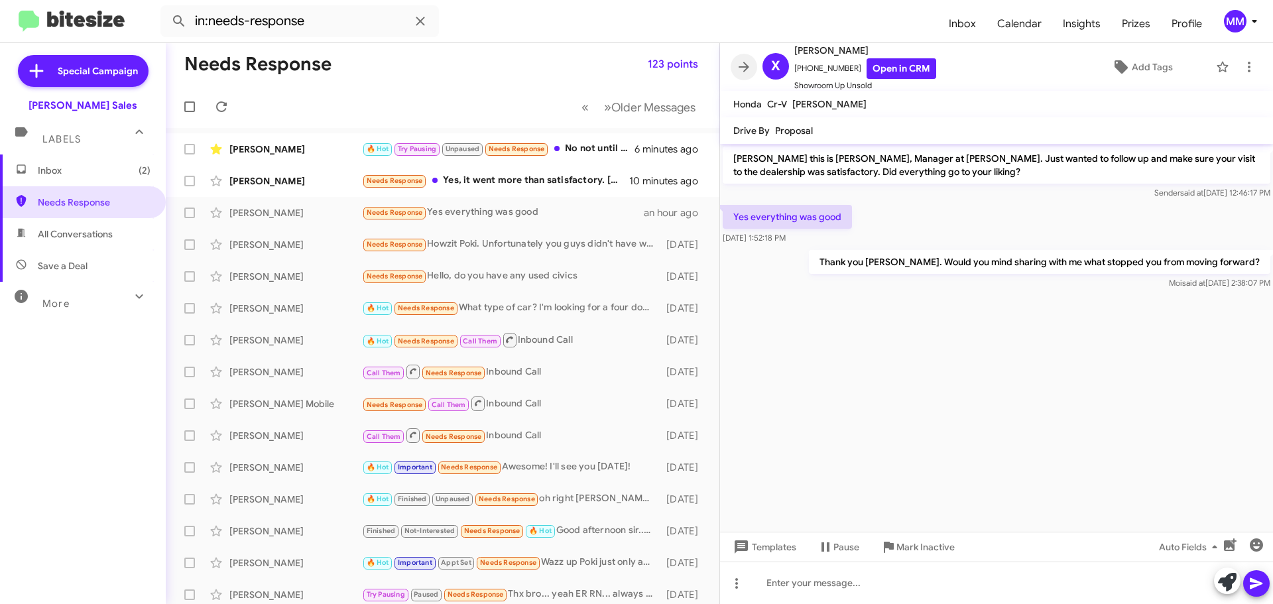
click at [747, 70] on icon at bounding box center [744, 67] width 16 height 16
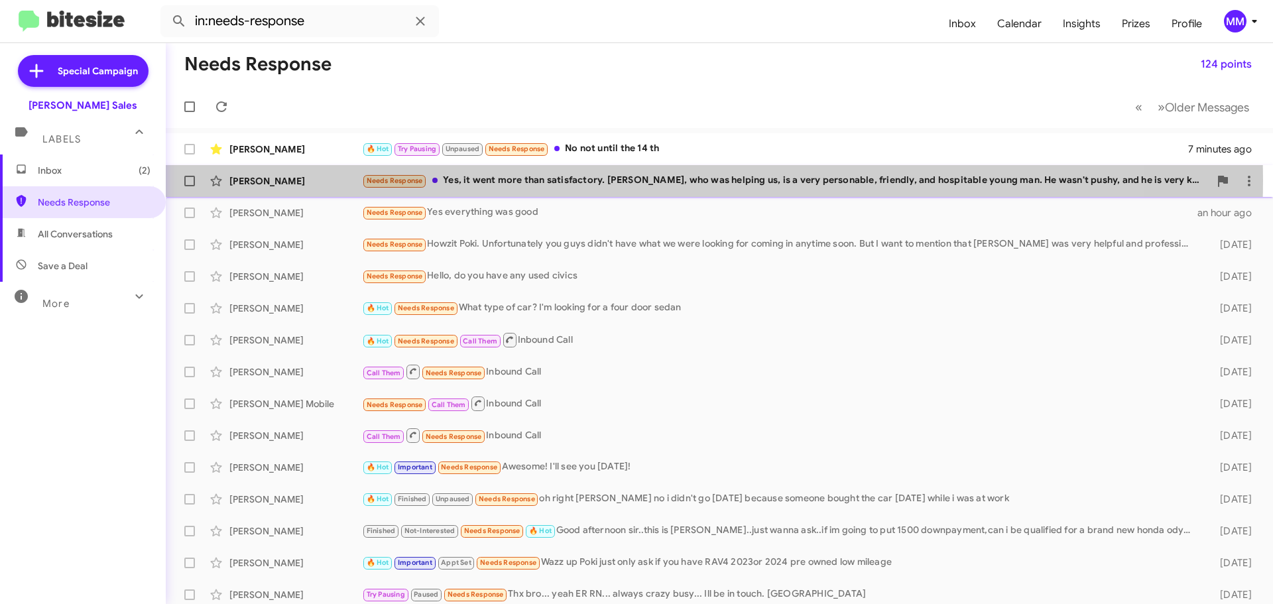
click at [614, 180] on div "Needs Response Yes, it went more than satisfactory. [PERSON_NAME], who was help…" at bounding box center [786, 180] width 848 height 15
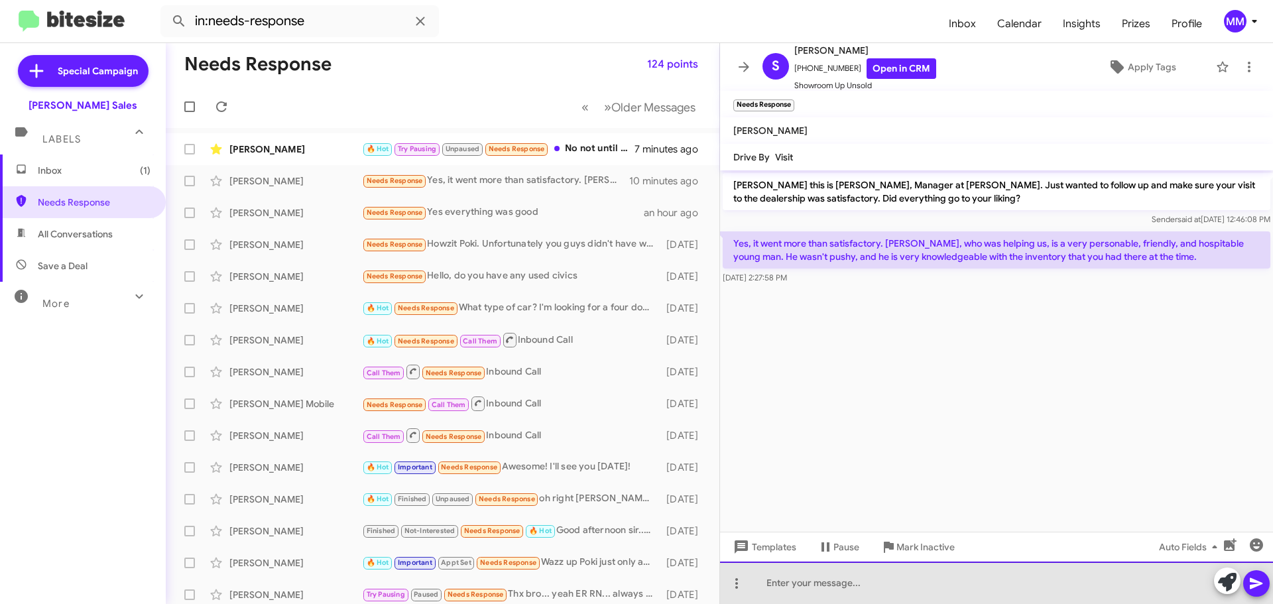
drag, startPoint x: 812, startPoint y: 583, endPoint x: 813, endPoint y: 570, distance: 12.6
click at [812, 574] on div at bounding box center [996, 583] width 553 height 42
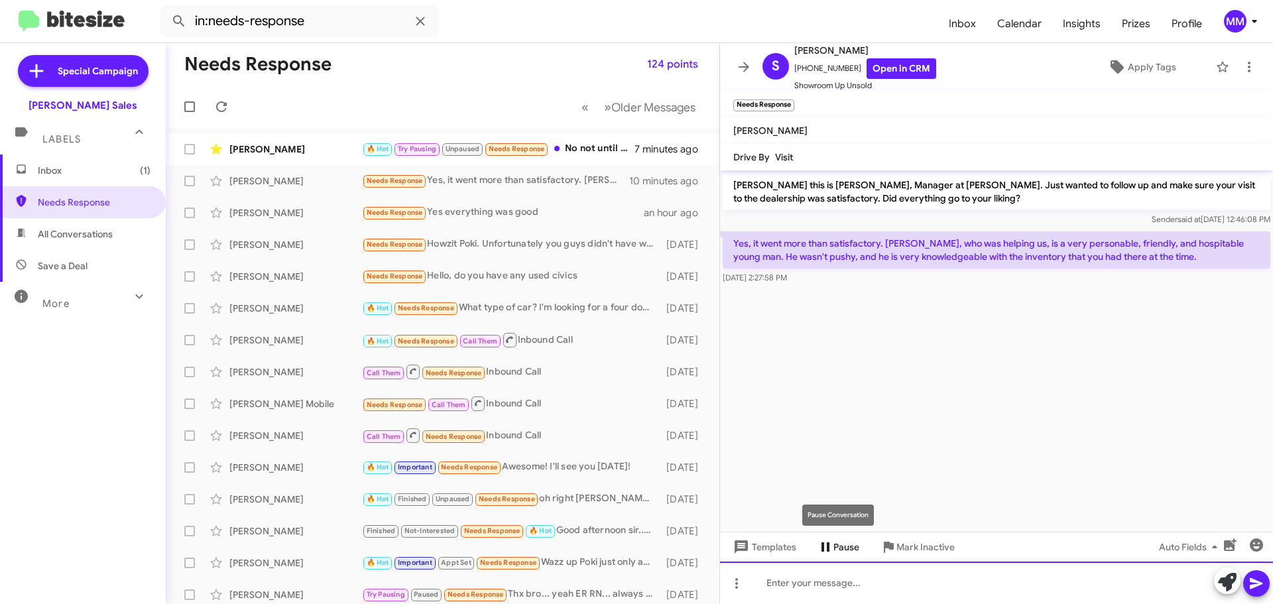
paste div
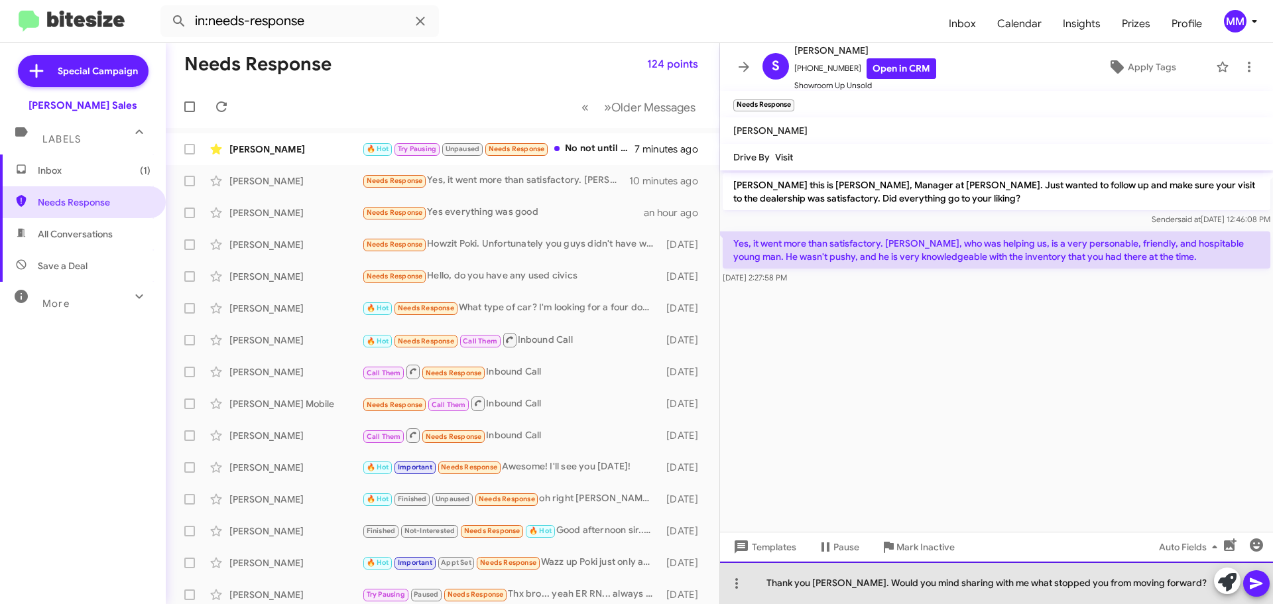
click at [838, 584] on div "Thank you [PERSON_NAME]. Would you mind sharing with me what stopped you from m…" at bounding box center [996, 583] width 553 height 42
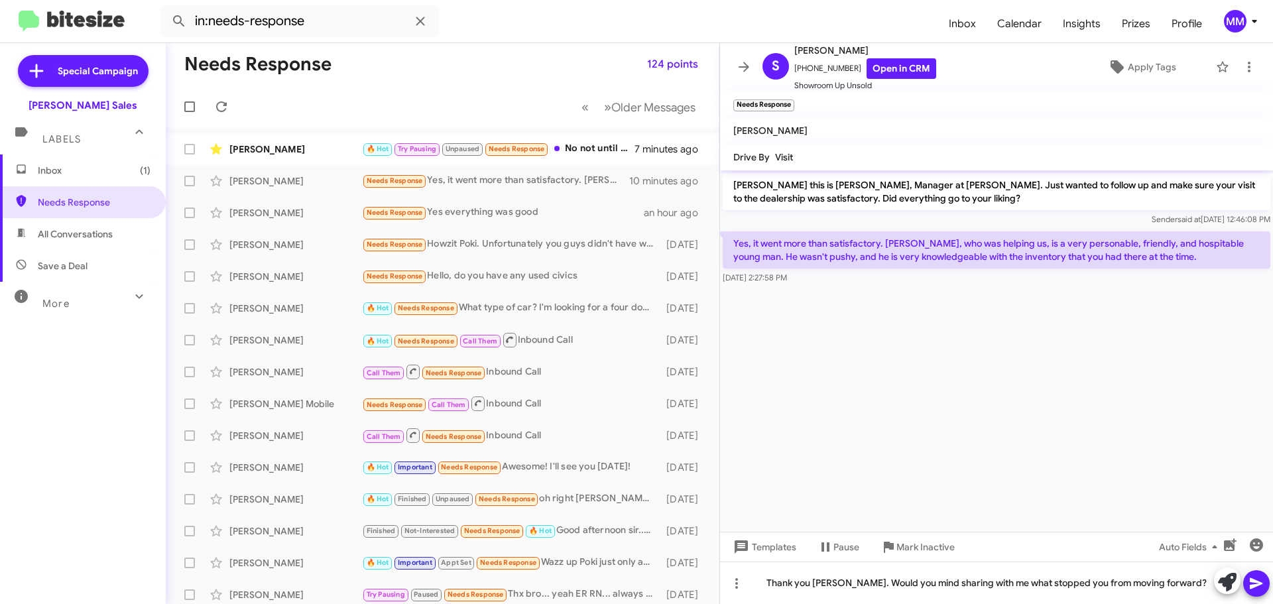
click at [1256, 589] on icon at bounding box center [1257, 584] width 16 height 16
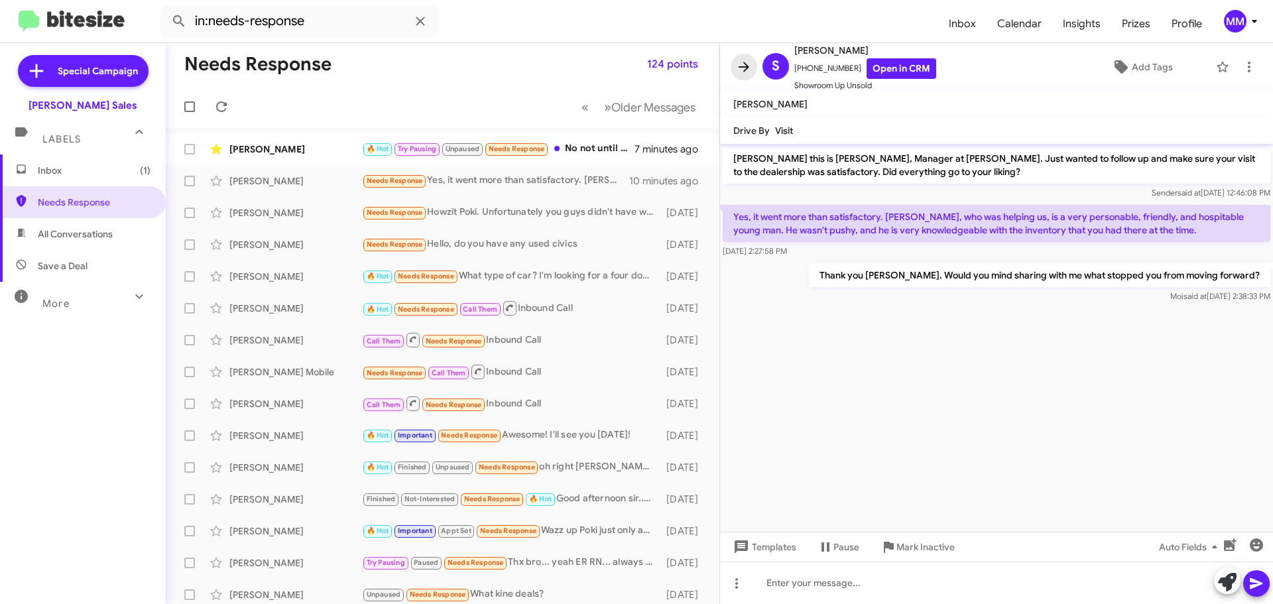
click at [750, 68] on icon at bounding box center [744, 67] width 16 height 16
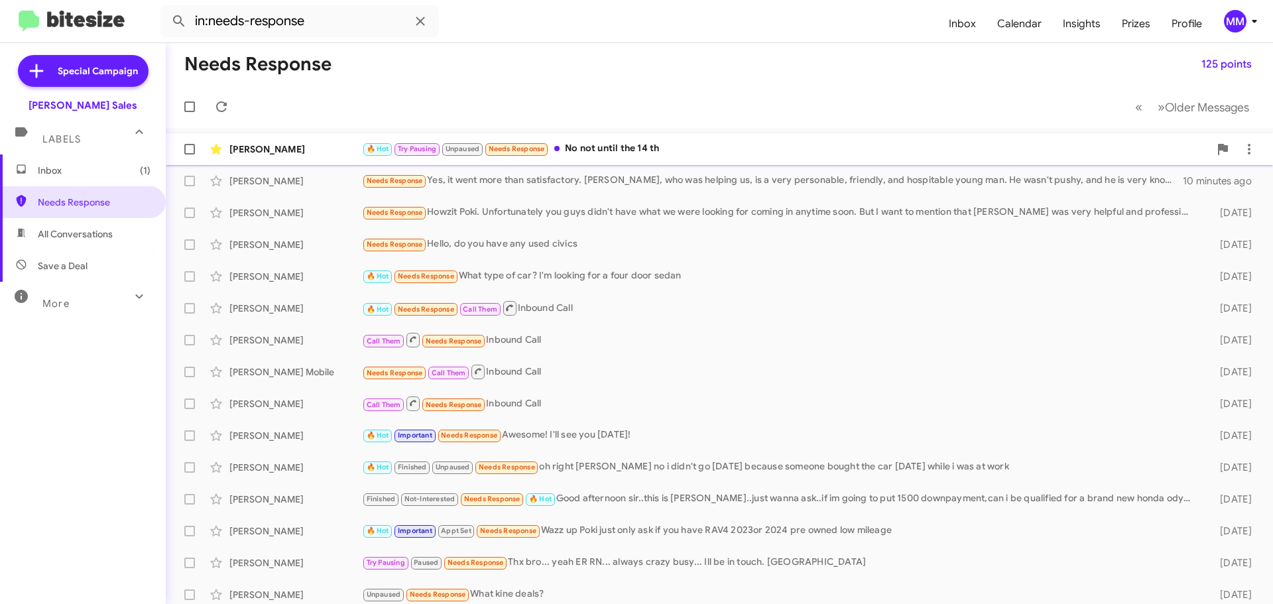
click at [623, 147] on div "🔥 Hot Try Pausing Unpaused Needs Response No not until the 14 th" at bounding box center [786, 148] width 848 height 15
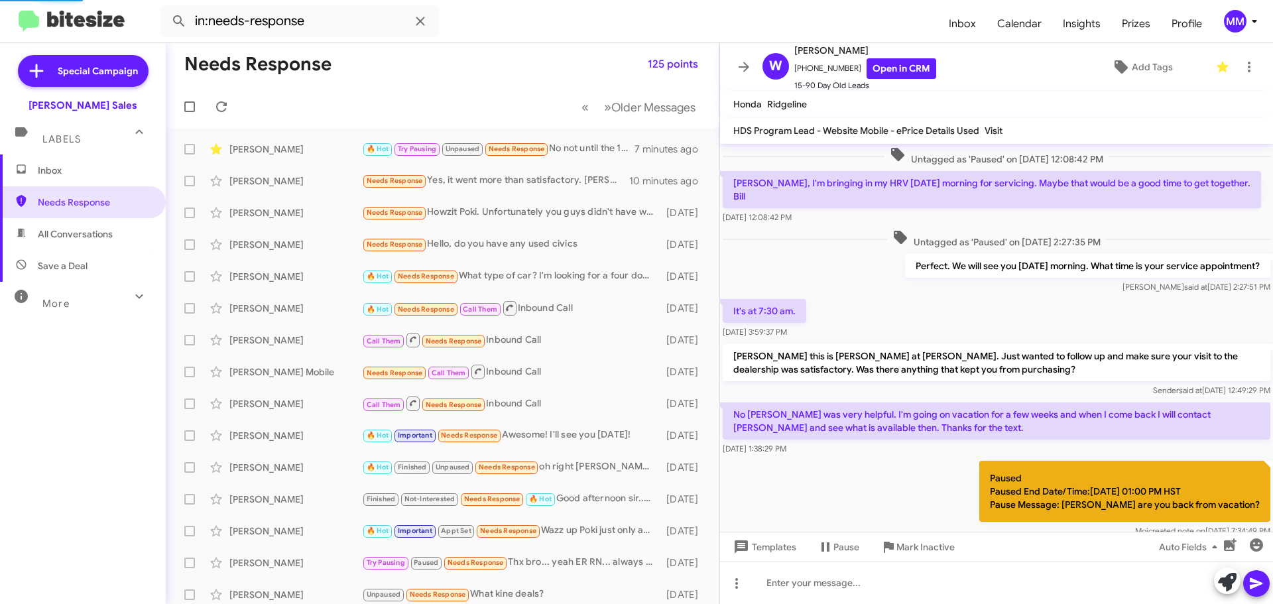
scroll to position [584, 0]
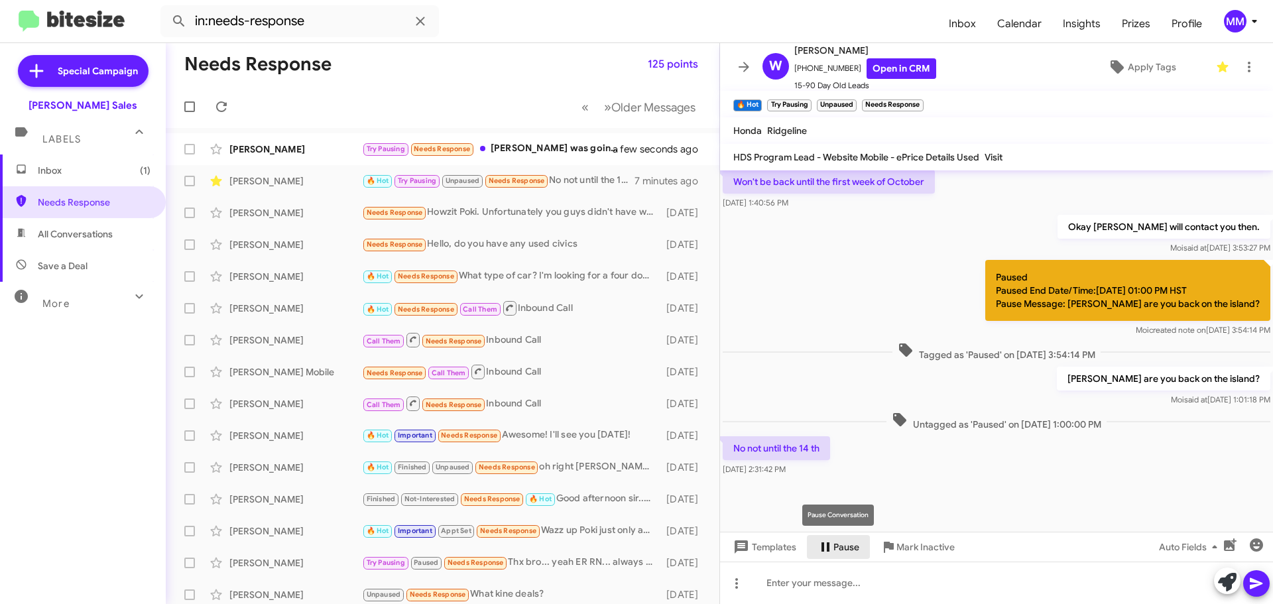
click at [839, 548] on span "Pause" at bounding box center [847, 547] width 26 height 24
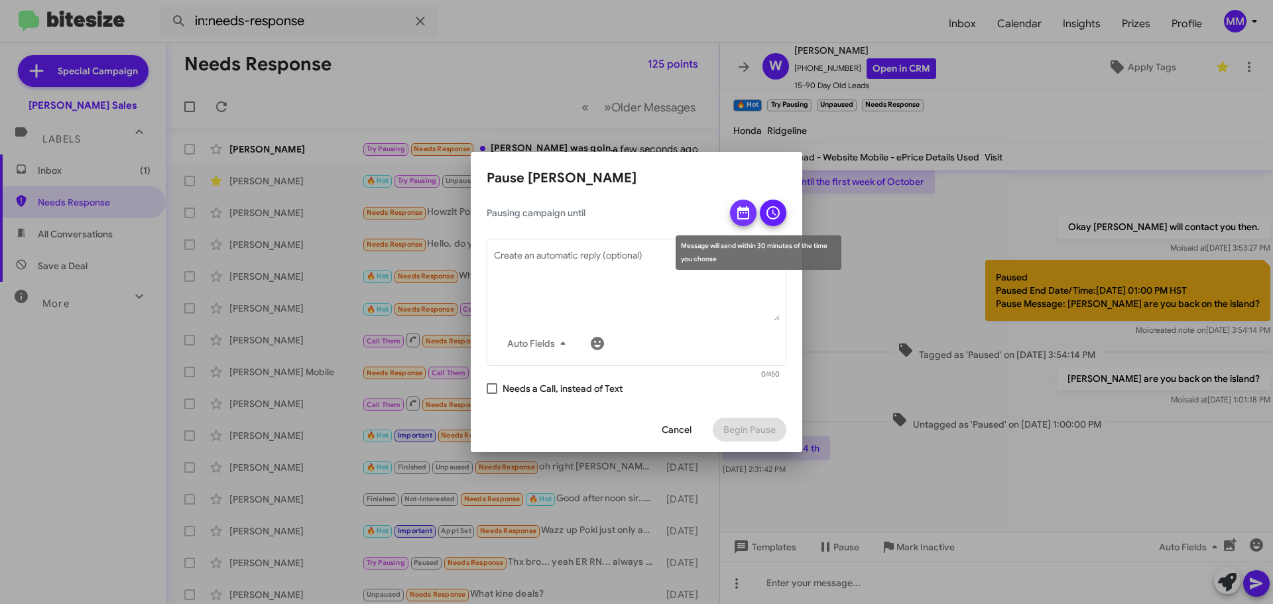
click at [745, 212] on icon at bounding box center [743, 212] width 12 height 13
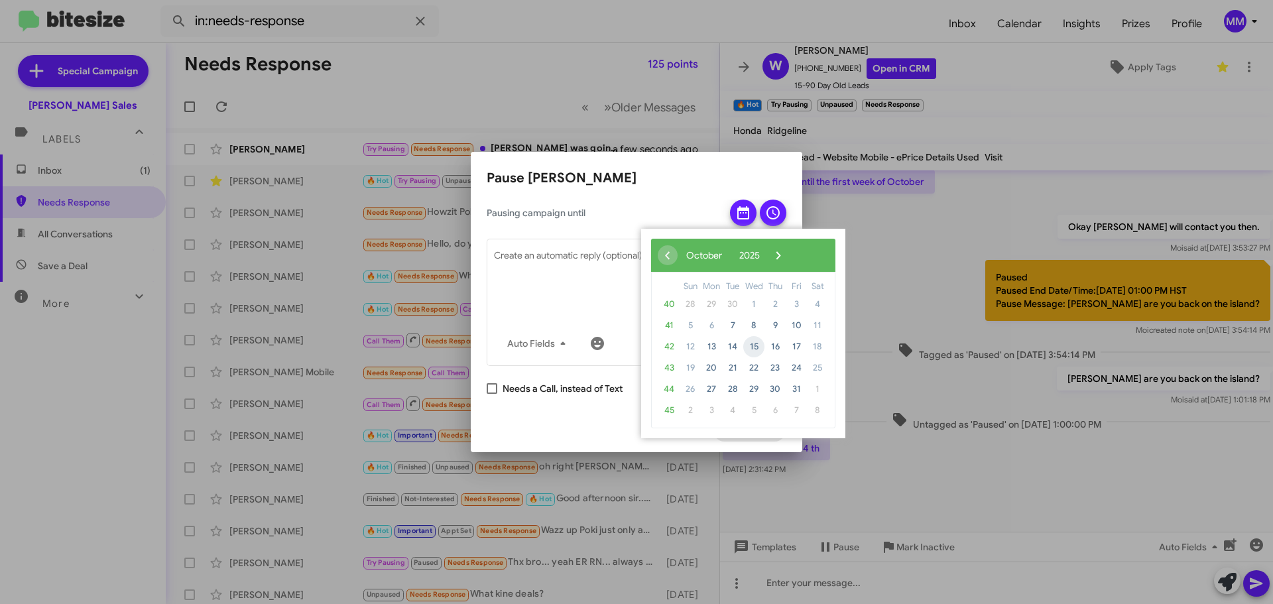
click at [760, 350] on span "15" at bounding box center [753, 346] width 21 height 21
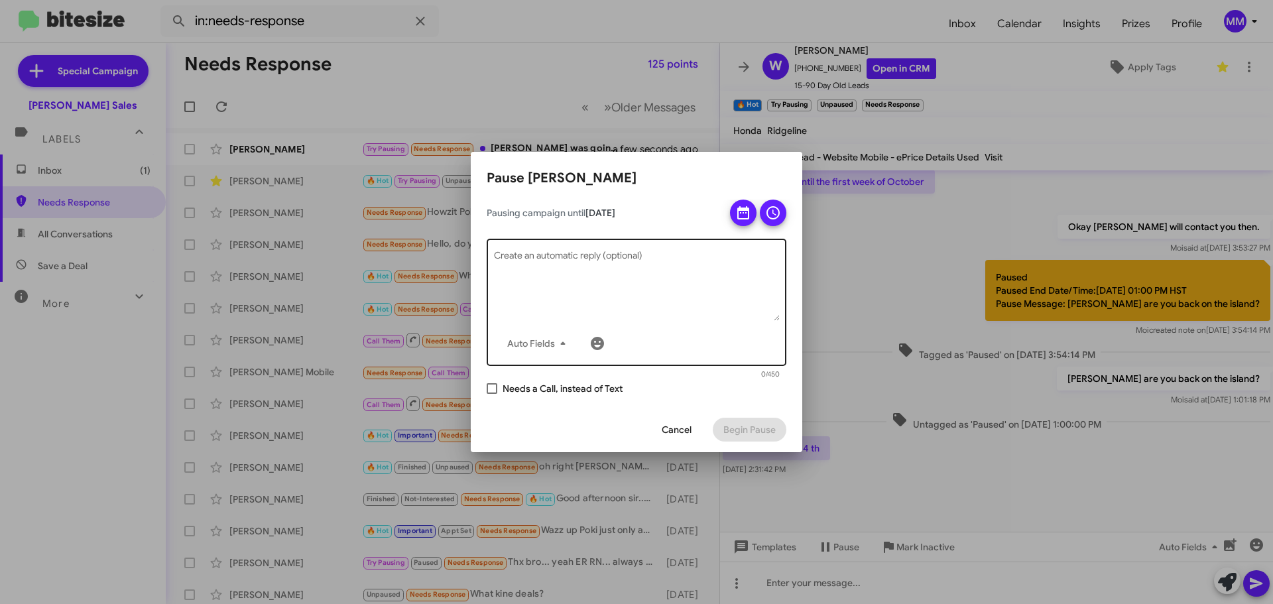
click at [576, 257] on textarea "Create an automatic reply (optional)" at bounding box center [637, 286] width 286 height 69
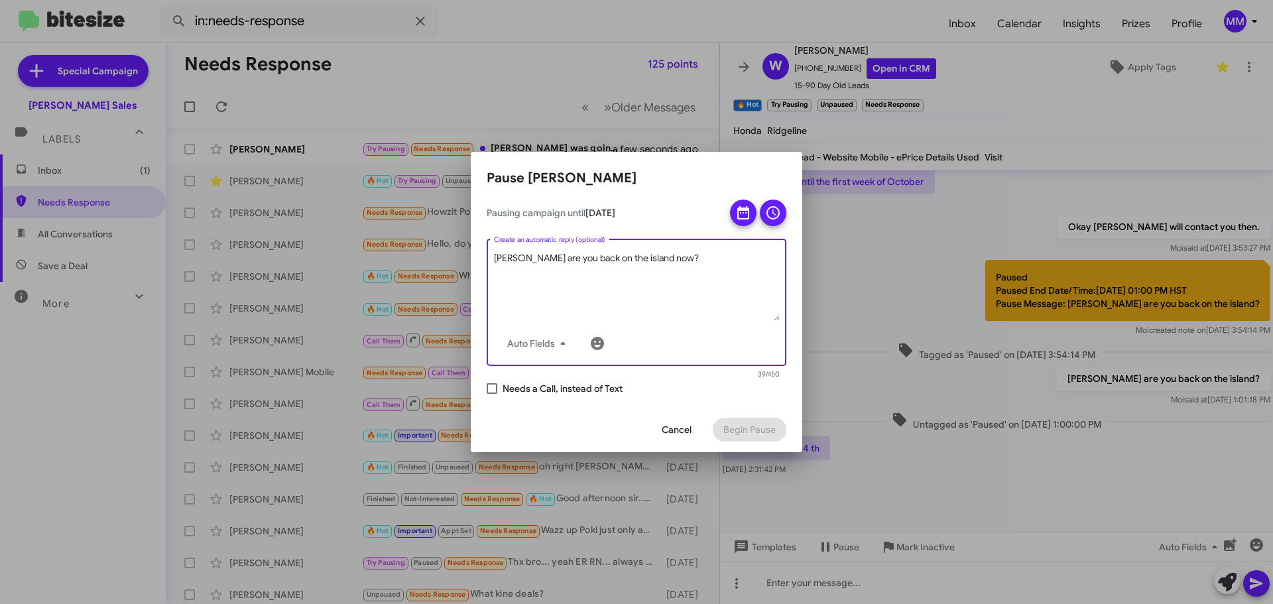
type textarea "[PERSON_NAME] are you back on the island now?"
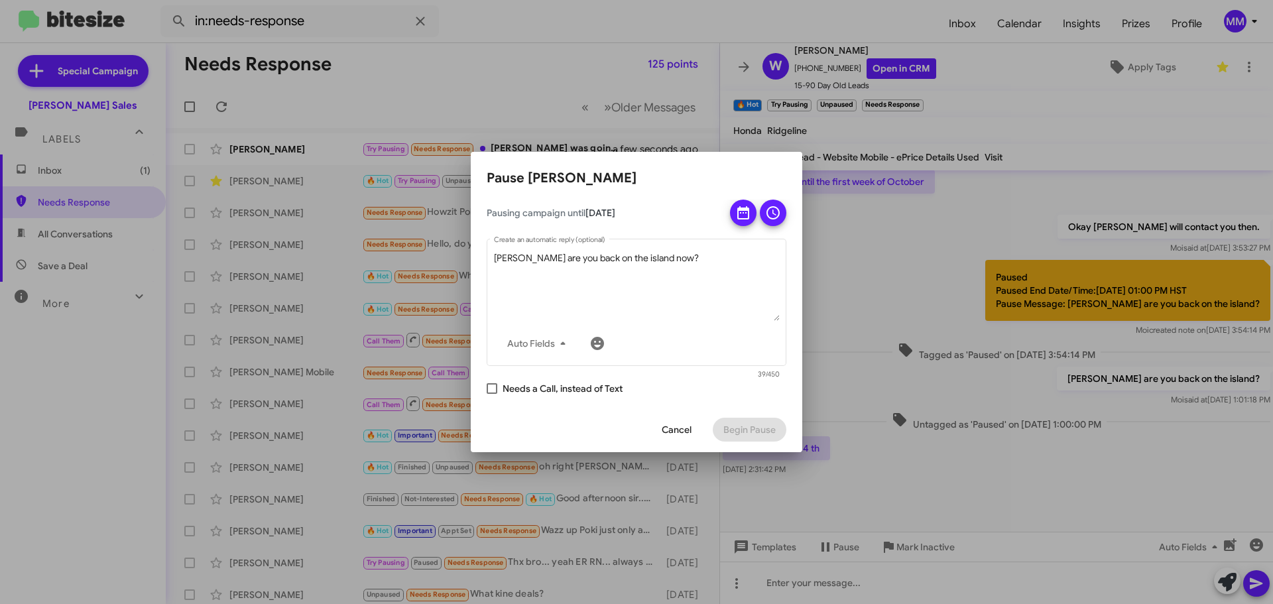
click at [772, 226] on div "[PERSON_NAME] are you back on the island now? Auto Fields Create an automatic r…" at bounding box center [637, 303] width 300 height 155
click at [777, 221] on span at bounding box center [773, 213] width 16 height 27
click at [732, 245] on span at bounding box center [733, 247] width 9 height 9
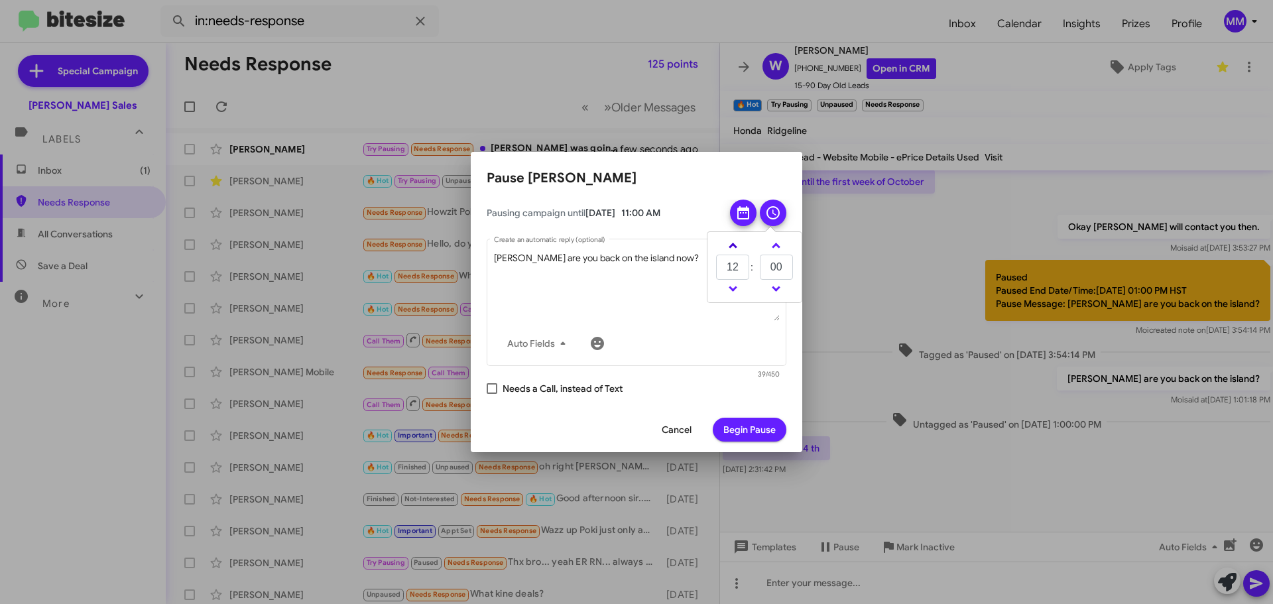
click at [732, 245] on span at bounding box center [733, 247] width 9 height 9
type input "13"
click at [771, 438] on span "Begin Pause" at bounding box center [750, 430] width 52 height 24
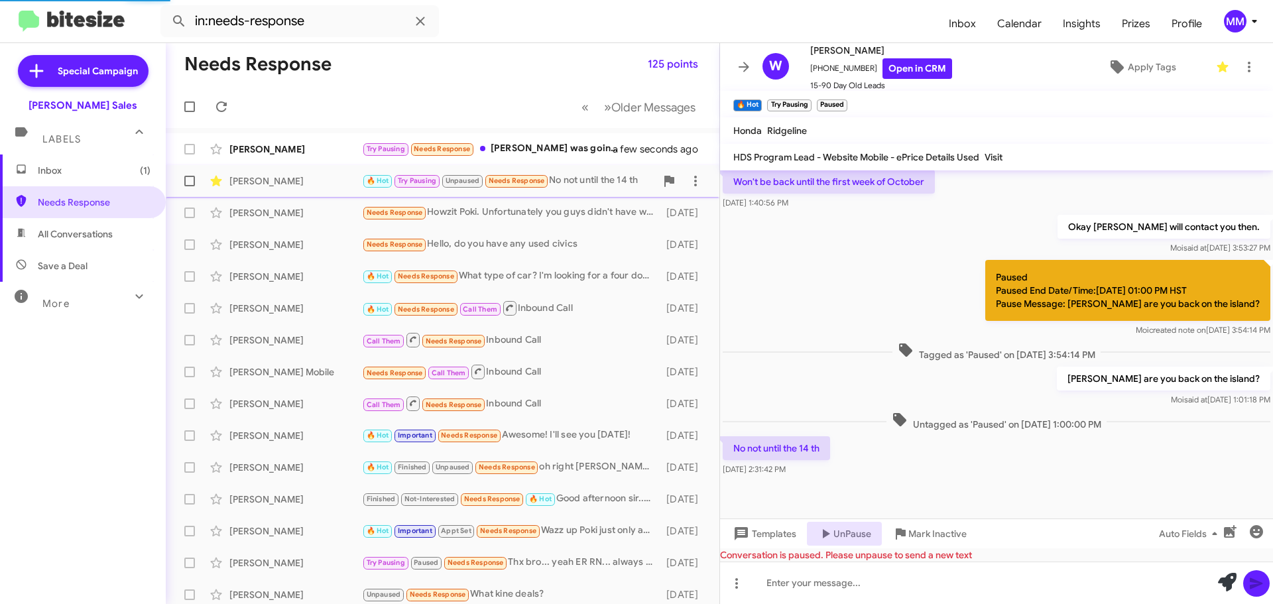
scroll to position [635, 0]
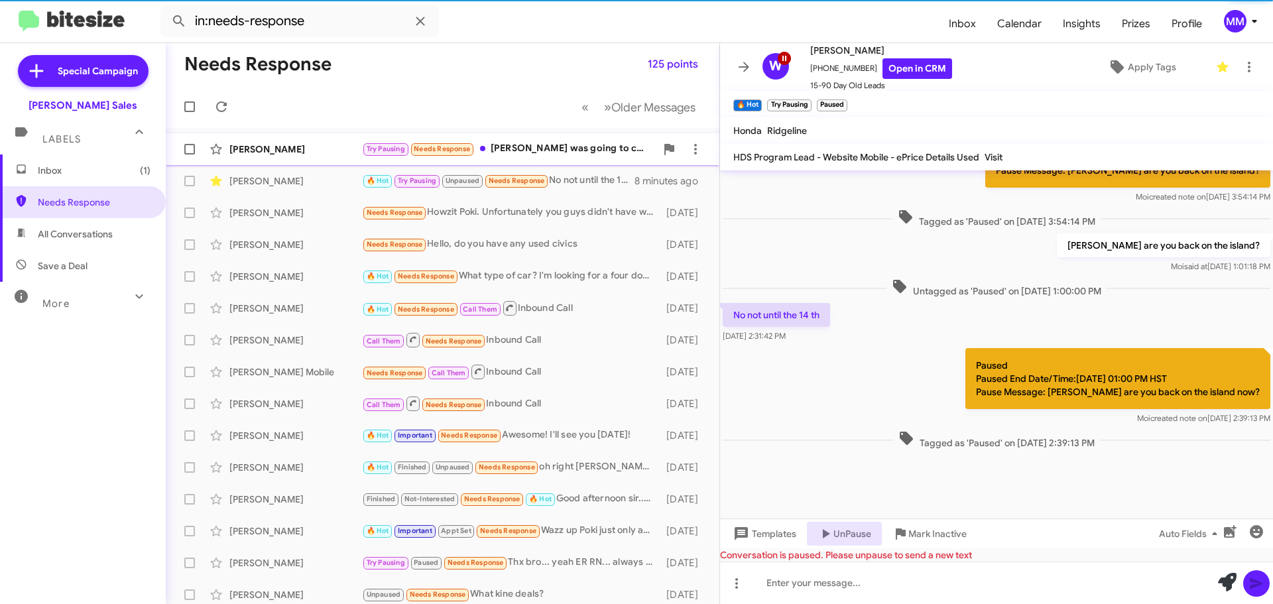
click at [296, 149] on div "[PERSON_NAME]" at bounding box center [295, 149] width 133 height 13
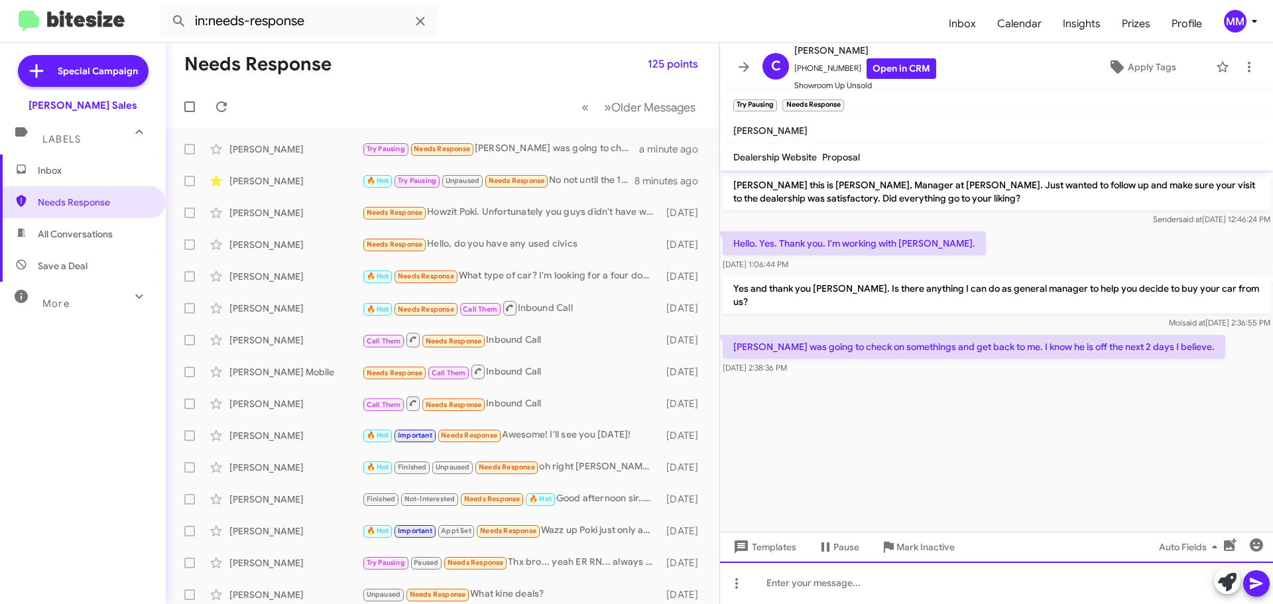
drag, startPoint x: 847, startPoint y: 591, endPoint x: 858, endPoint y: 566, distance: 27.0
click at [856, 568] on div at bounding box center [996, 583] width 553 height 42
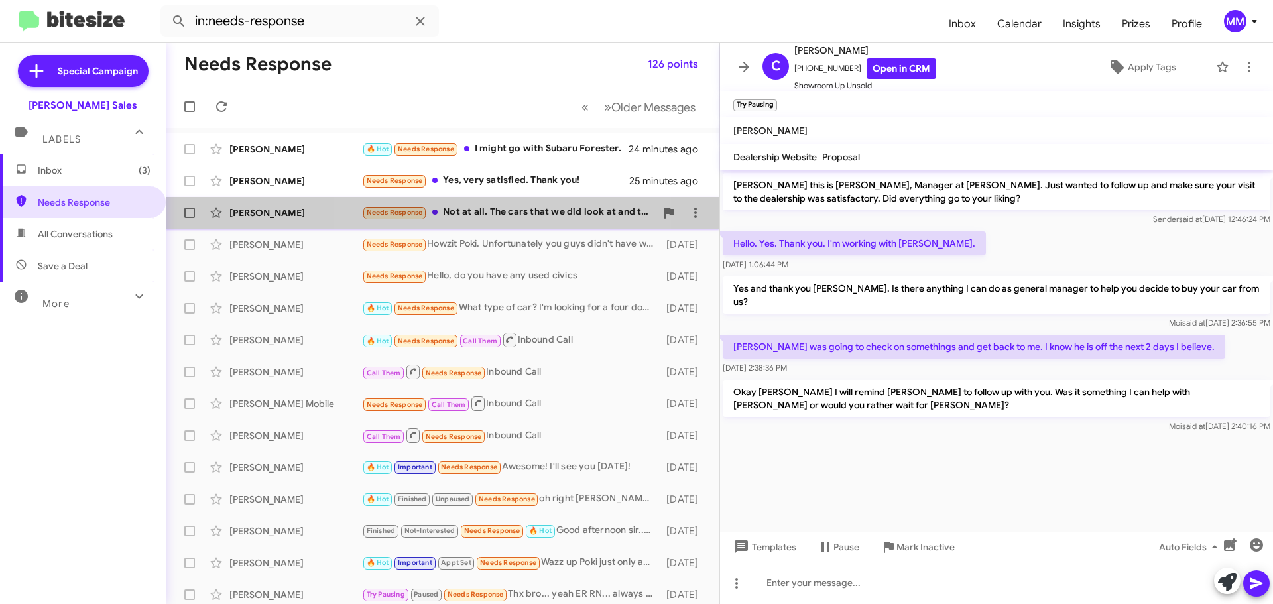
click at [487, 212] on div "Needs Response Not at all. The cars that we did look at and the ones that we ju…" at bounding box center [509, 212] width 294 height 15
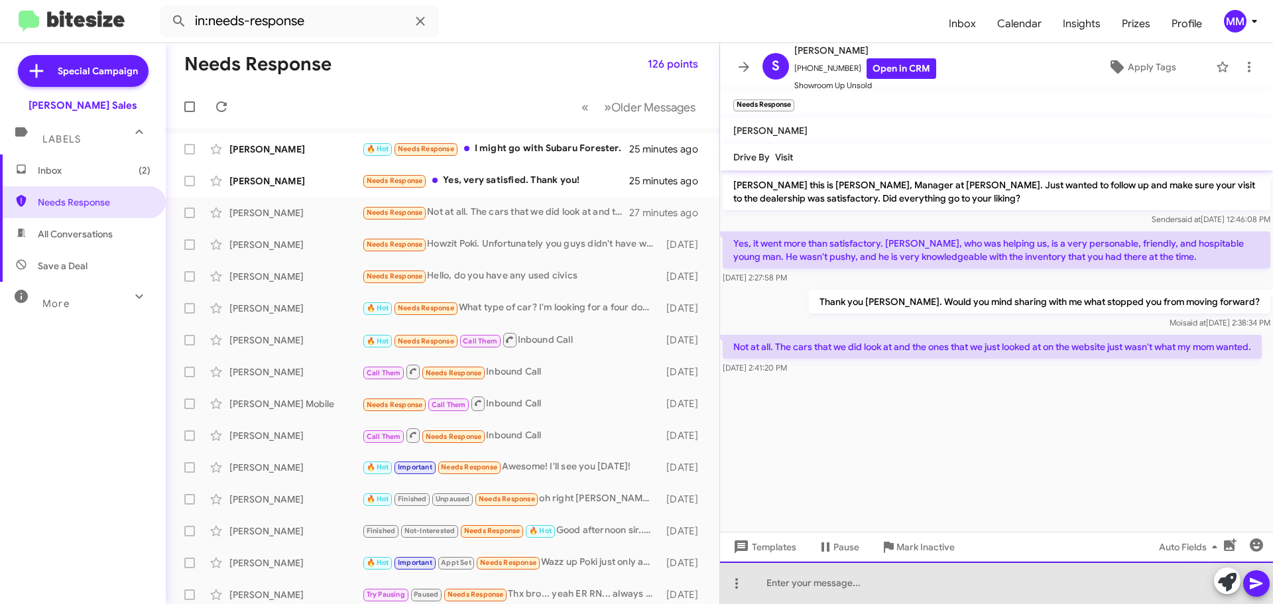
click at [806, 592] on div at bounding box center [996, 583] width 553 height 42
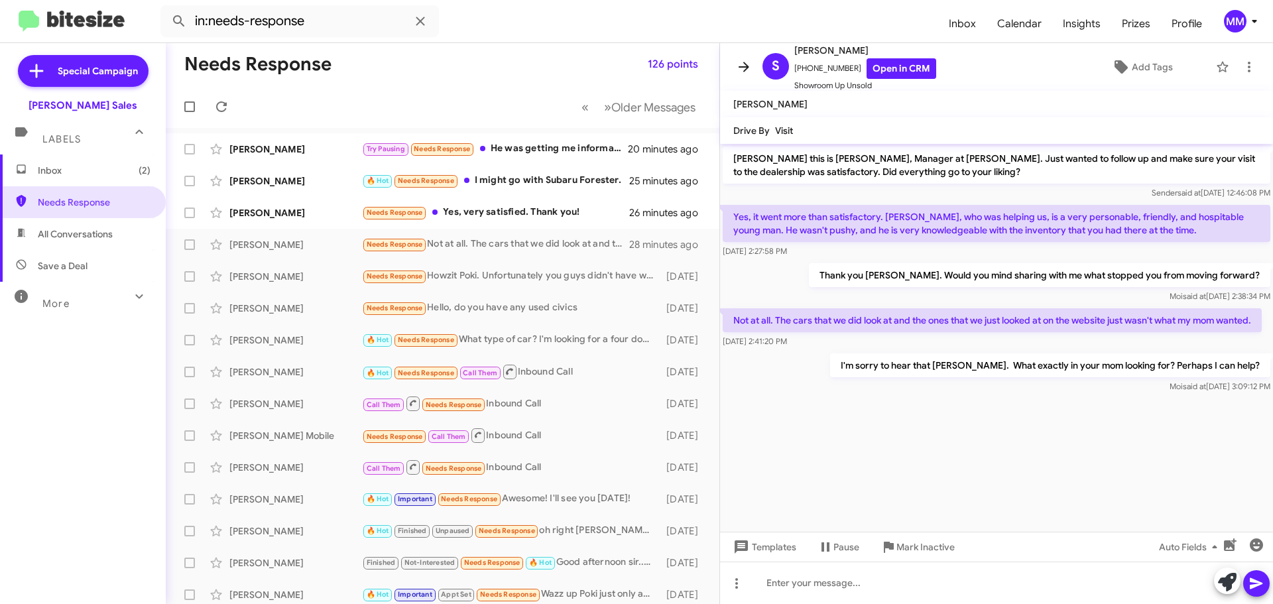
click at [747, 64] on icon at bounding box center [744, 67] width 16 height 16
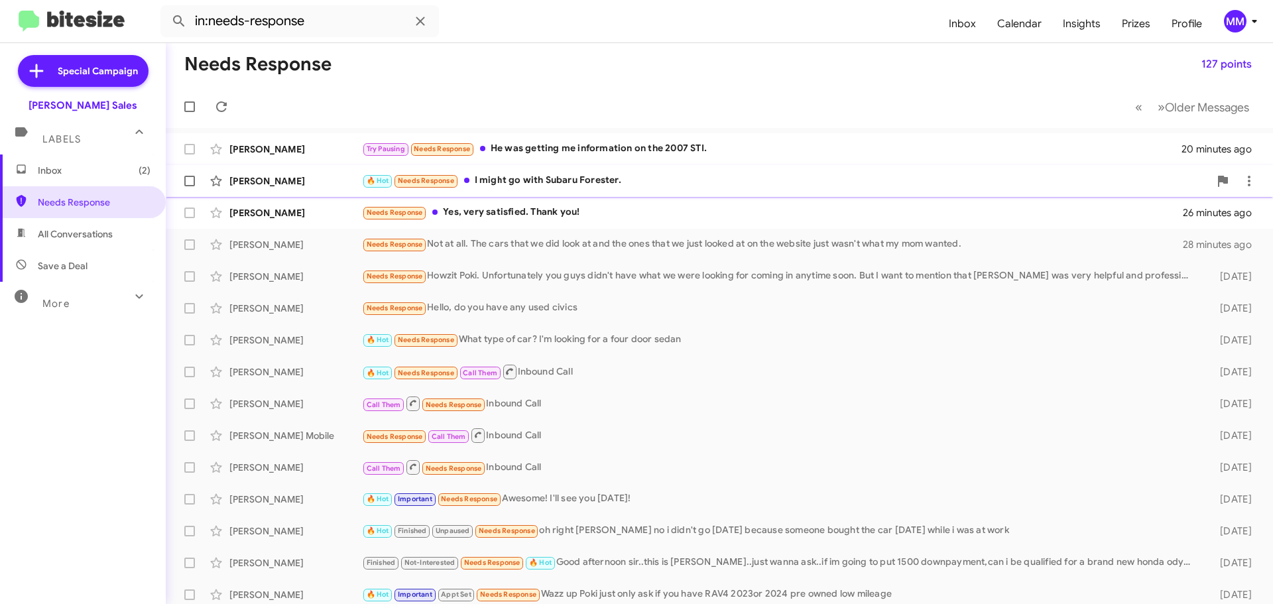
click at [578, 178] on div "🔥 Hot Needs Response I might go with Subaru Forester." at bounding box center [786, 180] width 848 height 15
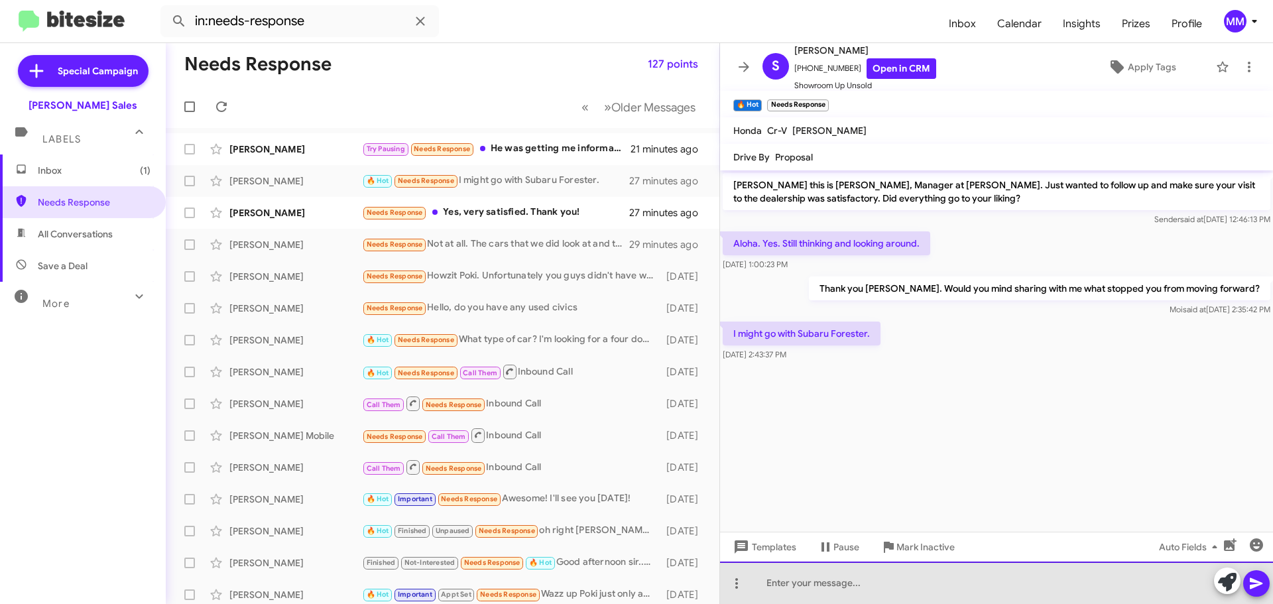
click at [810, 595] on div at bounding box center [996, 583] width 553 height 42
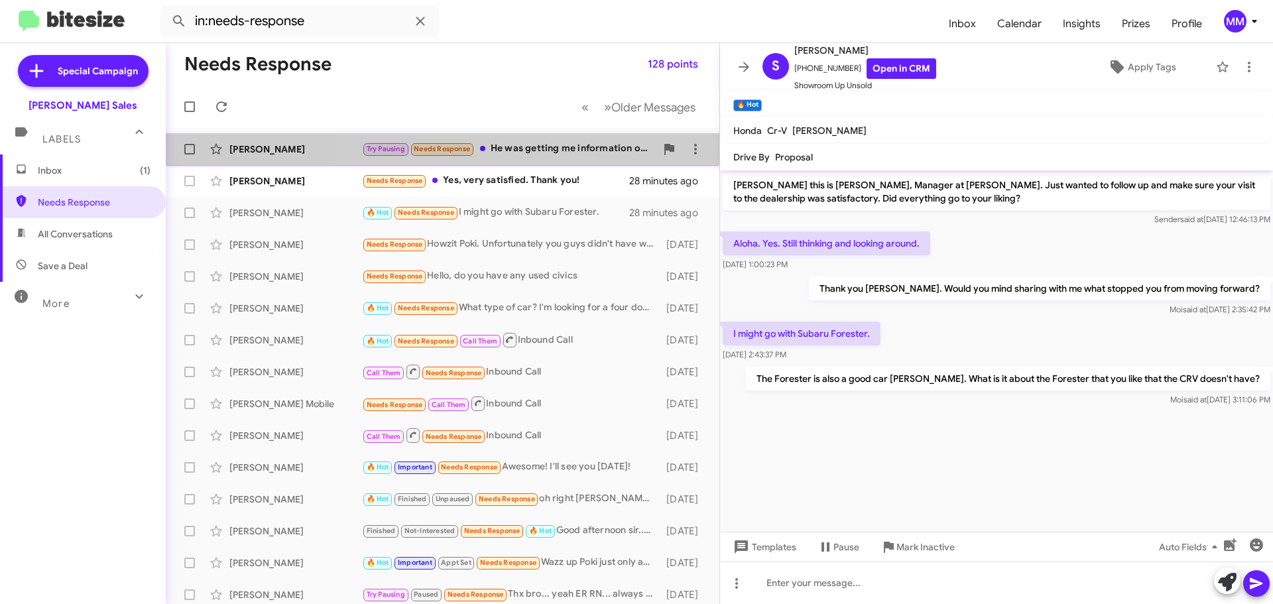
click at [564, 149] on div "Try Pausing Needs Response He was getting me information on the 2007 STI." at bounding box center [509, 148] width 294 height 15
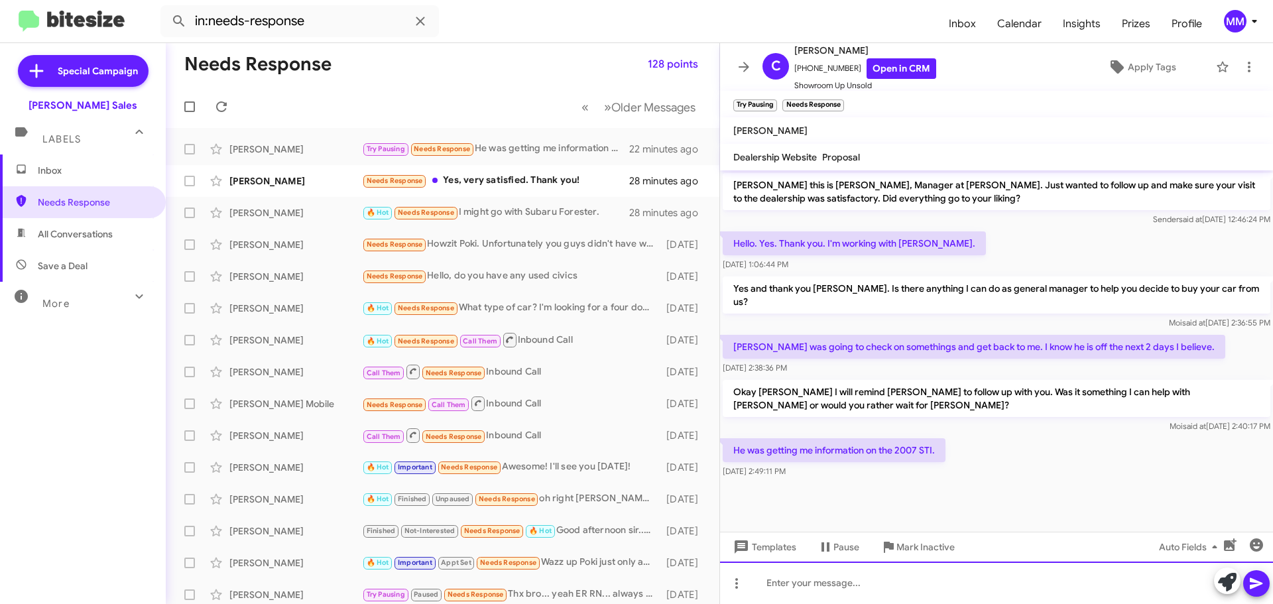
click at [819, 592] on div at bounding box center [996, 583] width 553 height 42
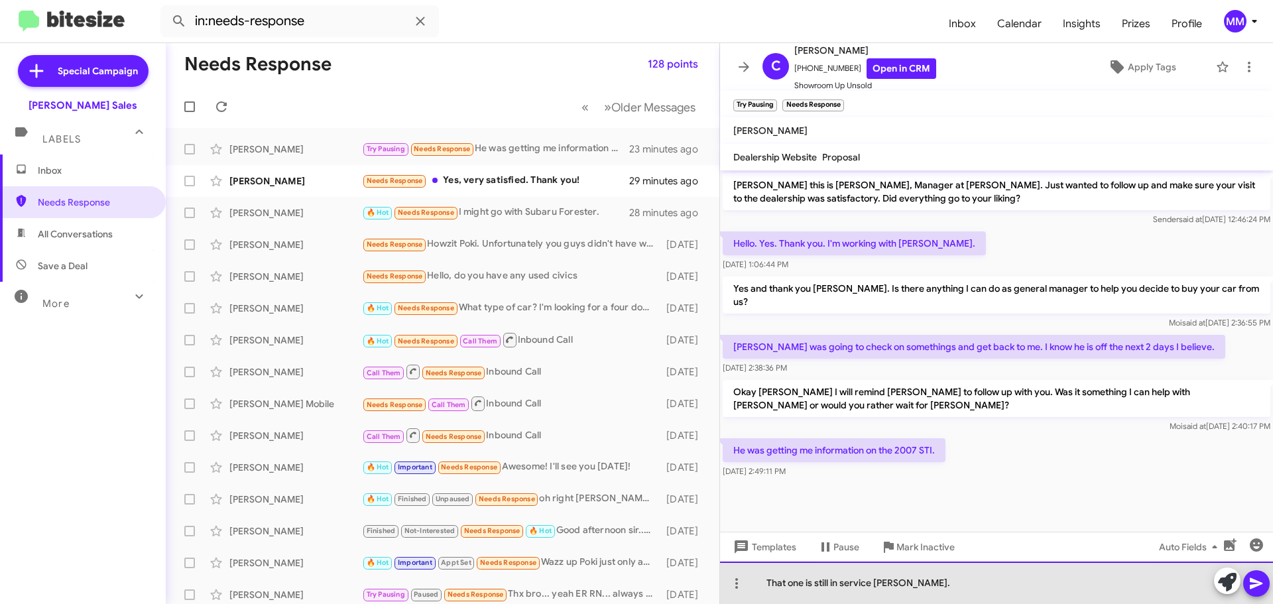
click at [961, 583] on div "That one is still in service [PERSON_NAME]." at bounding box center [996, 583] width 553 height 42
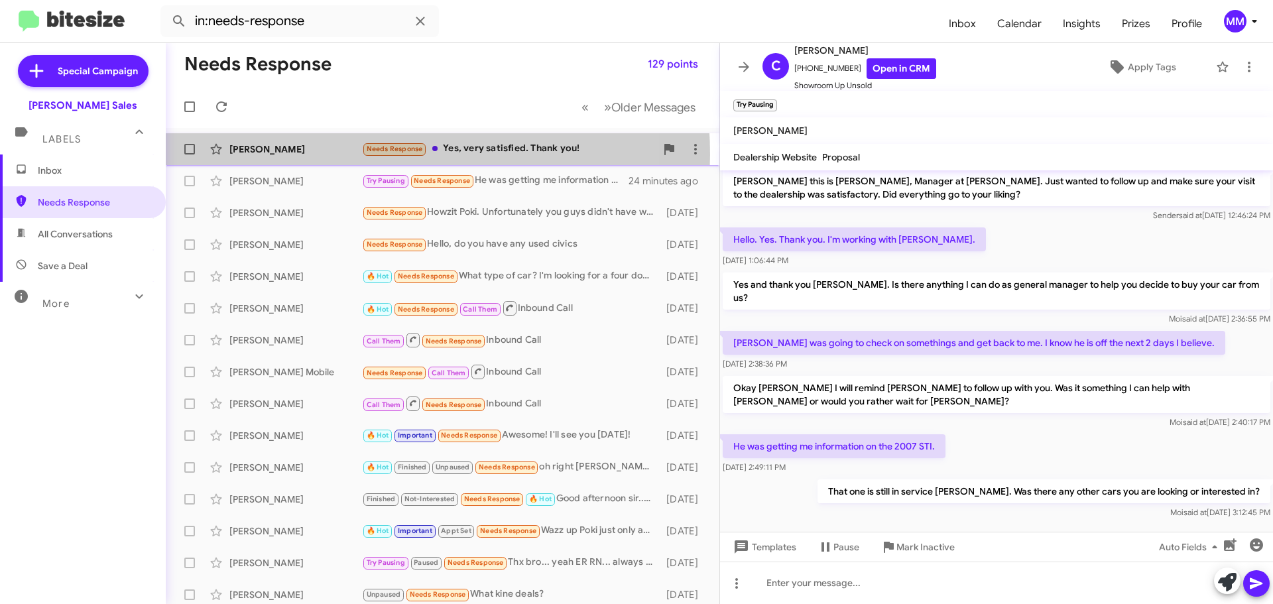
click at [348, 155] on div "[PERSON_NAME]" at bounding box center [295, 149] width 133 height 13
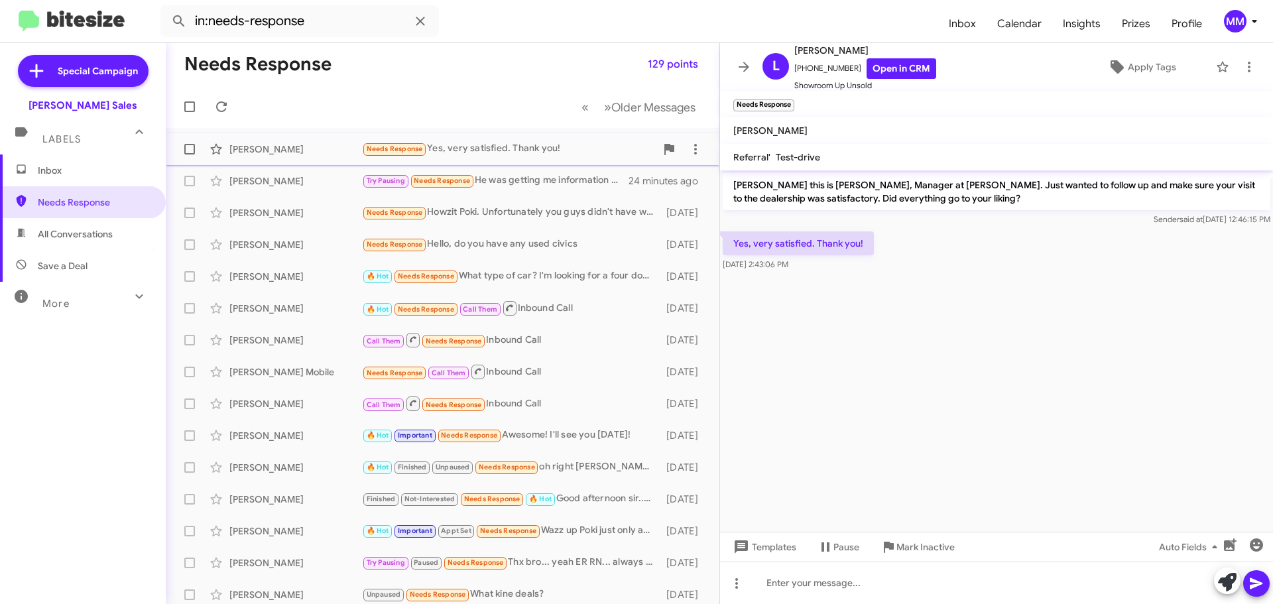
click at [320, 149] on div "[PERSON_NAME]" at bounding box center [295, 149] width 133 height 13
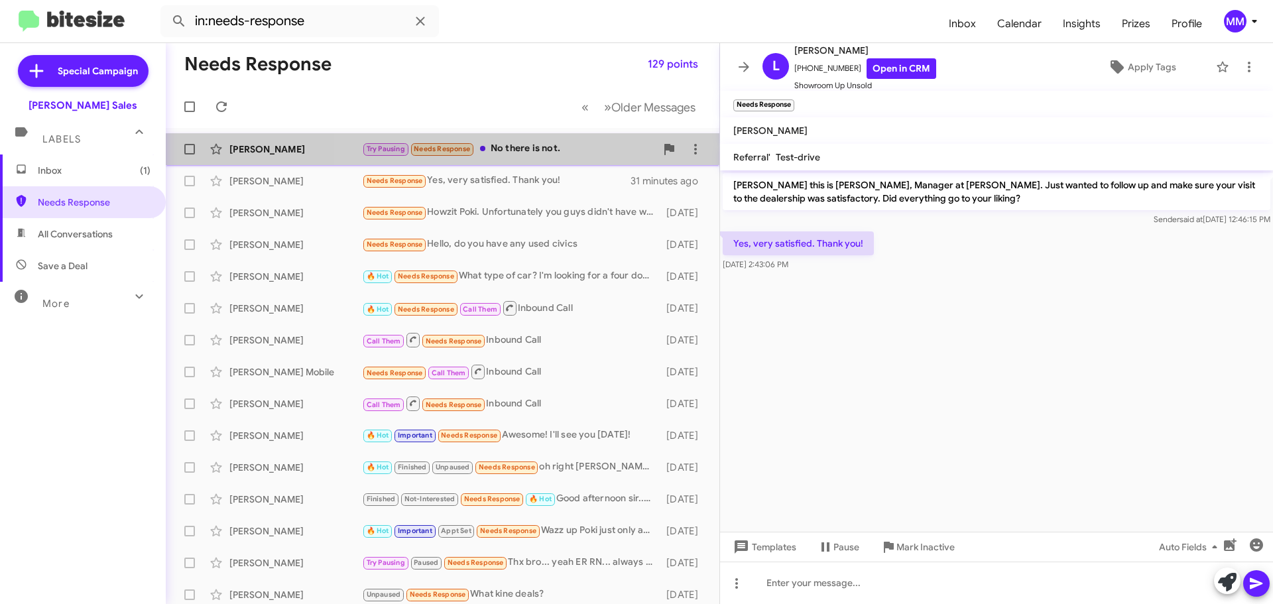
click at [521, 152] on div "Try Pausing Needs Response No there is not." at bounding box center [509, 148] width 294 height 15
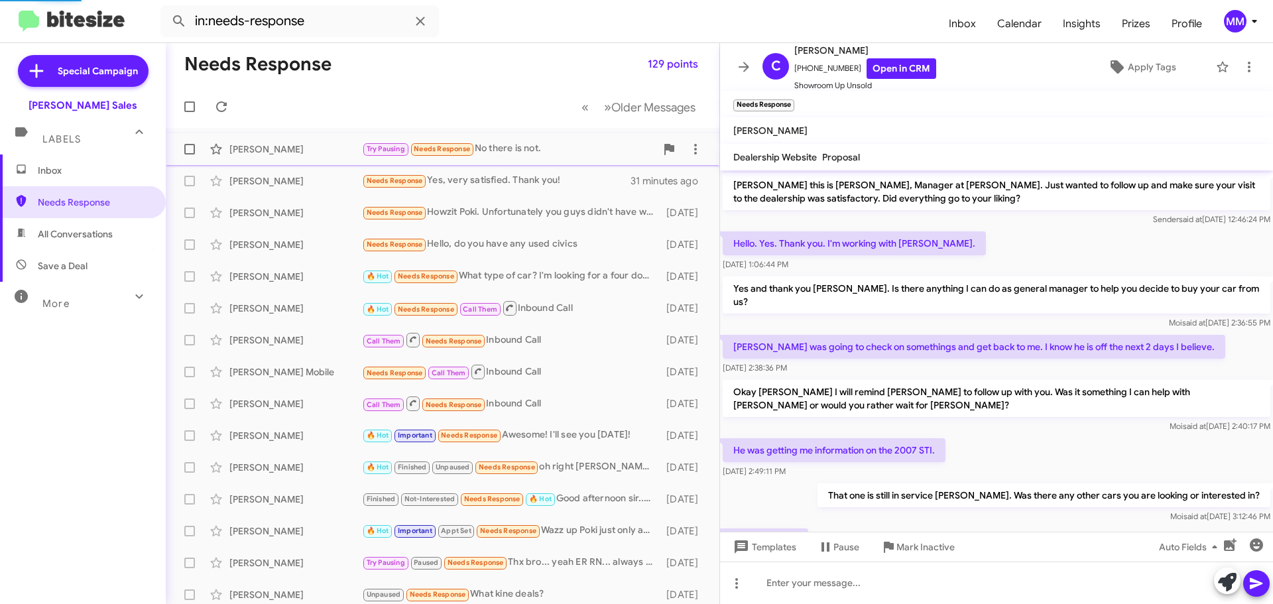
scroll to position [52, 0]
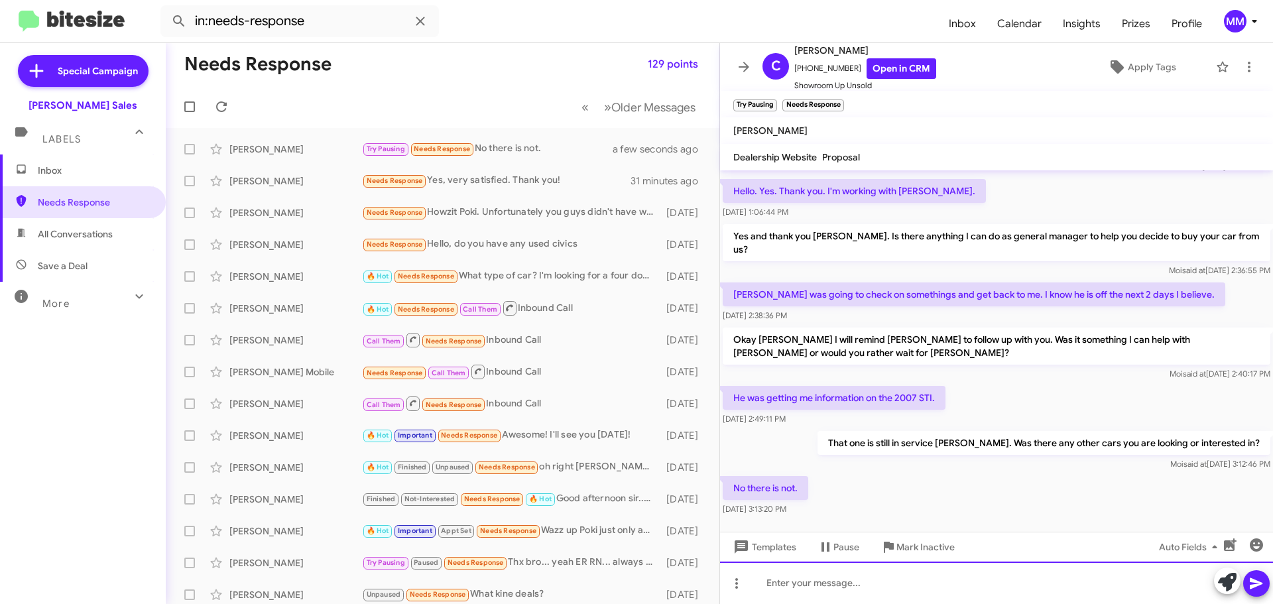
click at [830, 591] on div at bounding box center [996, 583] width 553 height 42
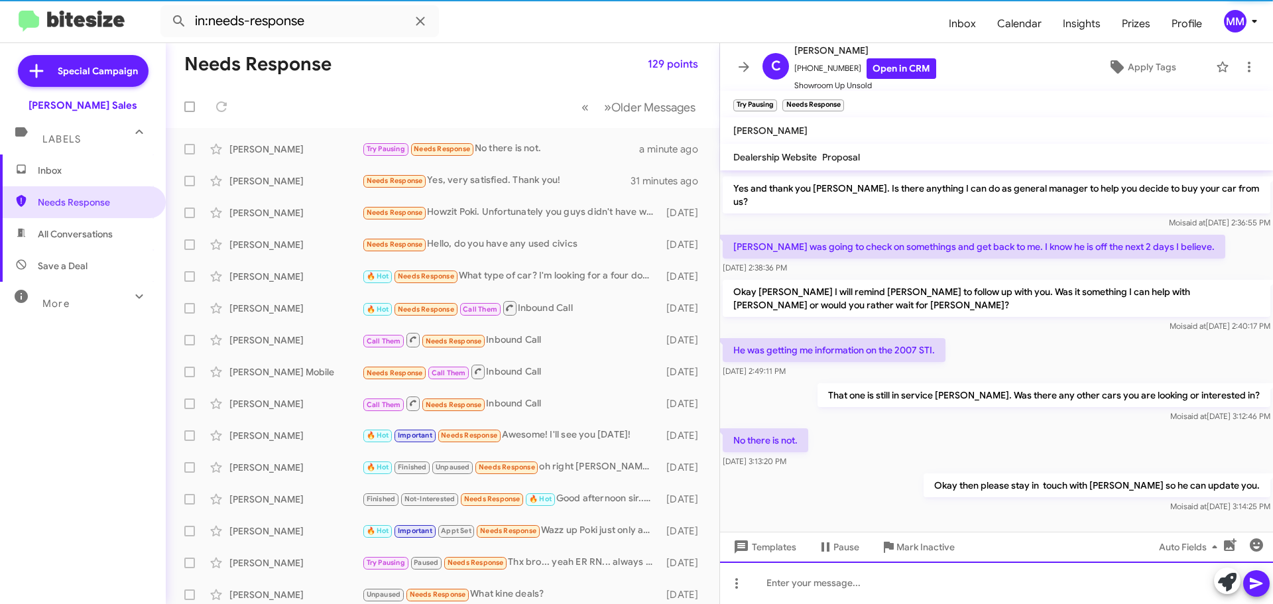
scroll to position [101, 0]
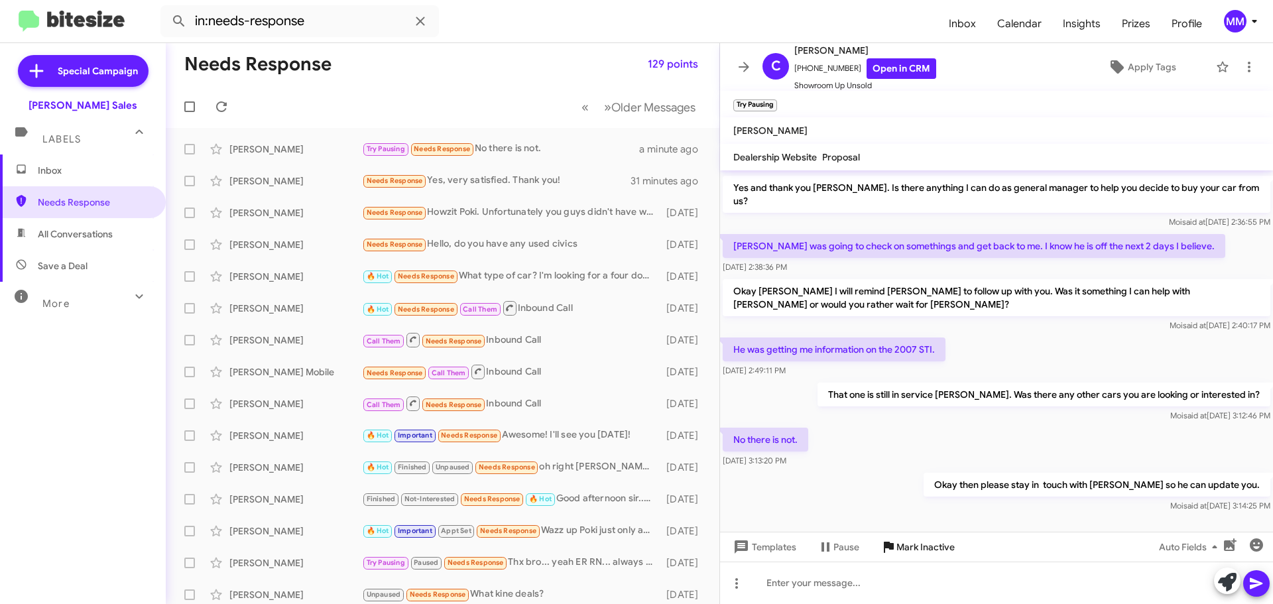
click at [908, 547] on span "Mark Inactive" at bounding box center [926, 547] width 58 height 24
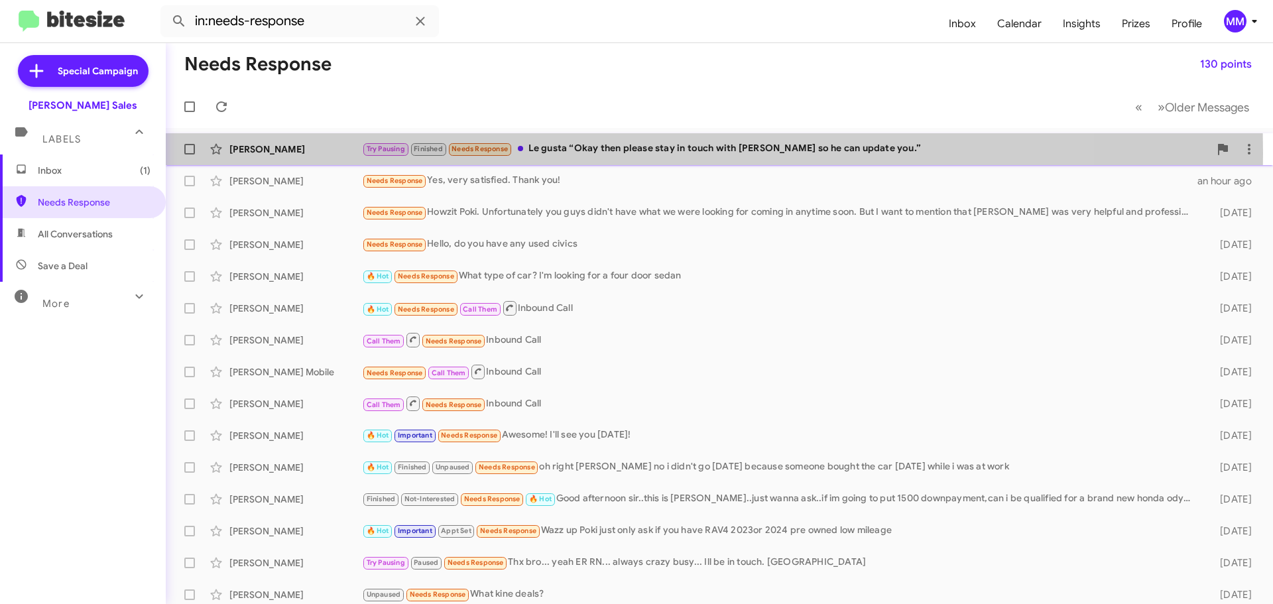
click at [336, 153] on div "[PERSON_NAME]" at bounding box center [295, 149] width 133 height 13
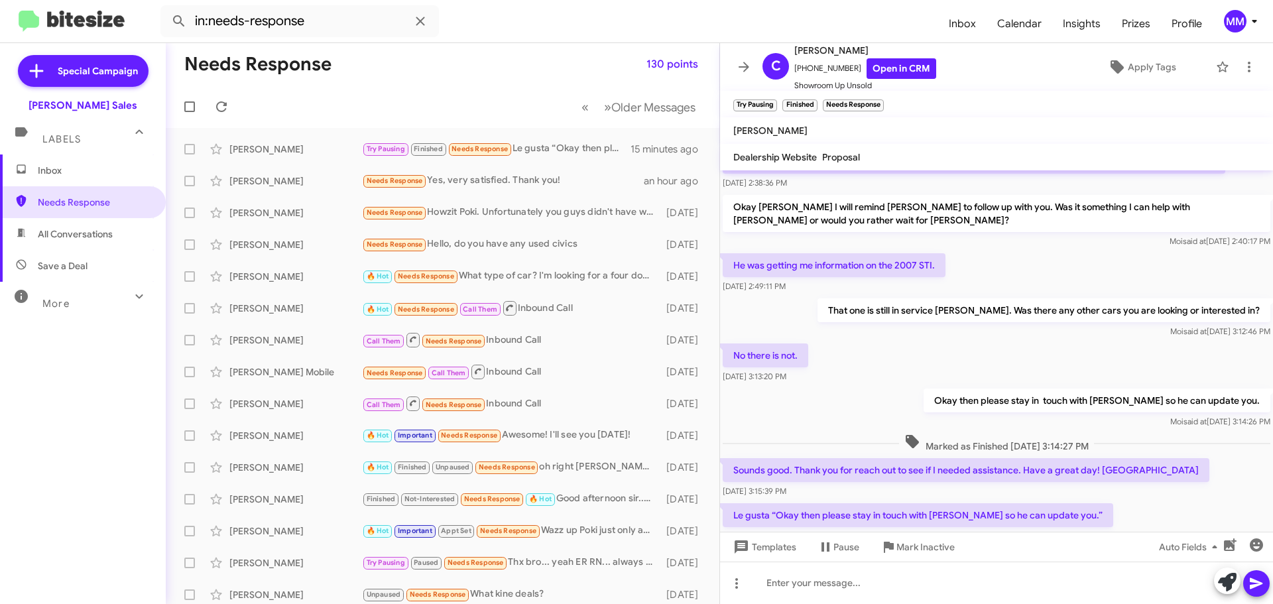
scroll to position [225, 0]
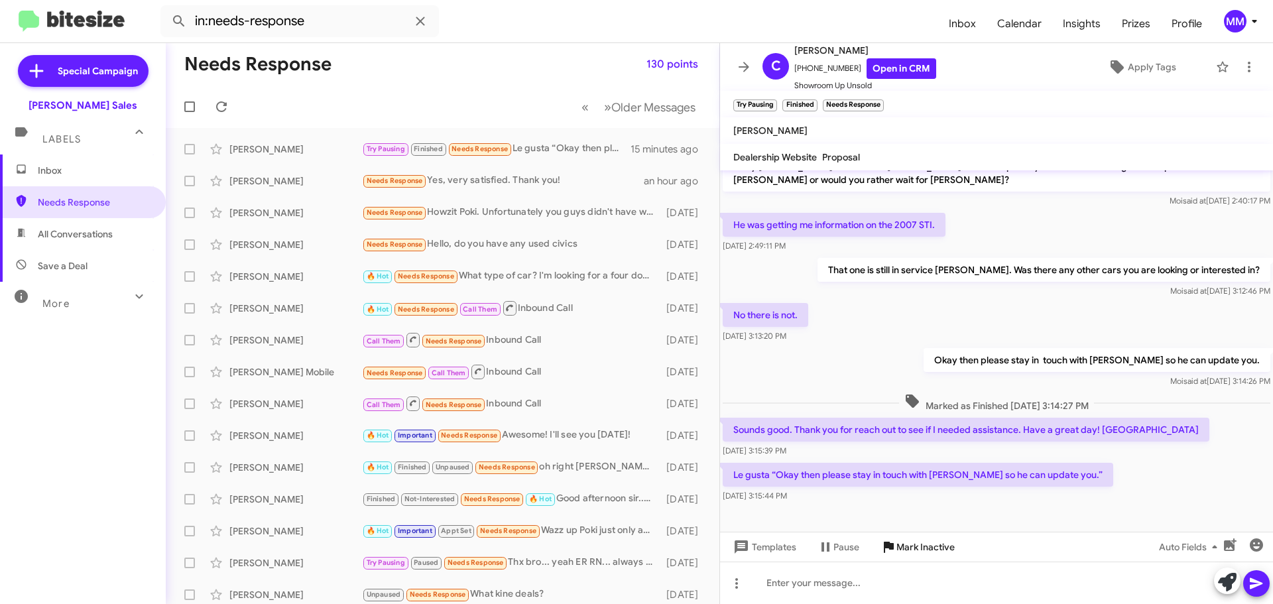
click at [905, 548] on span "Mark Inactive" at bounding box center [926, 547] width 58 height 24
